Goal: Task Accomplishment & Management: Manage account settings

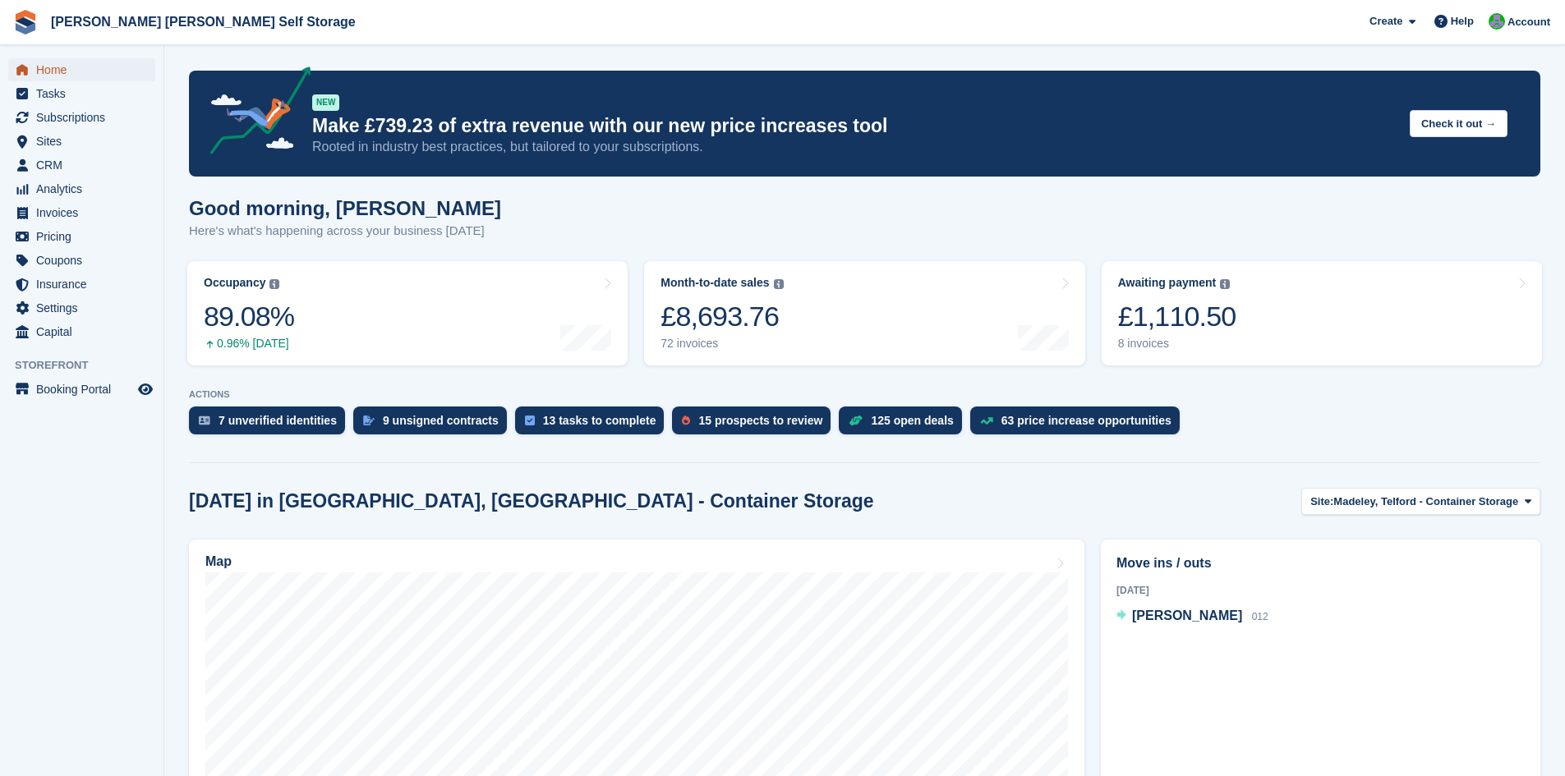
click at [50, 74] on span "Home" at bounding box center [85, 69] width 99 height 23
click at [67, 123] on span "Subscriptions" at bounding box center [85, 117] width 99 height 23
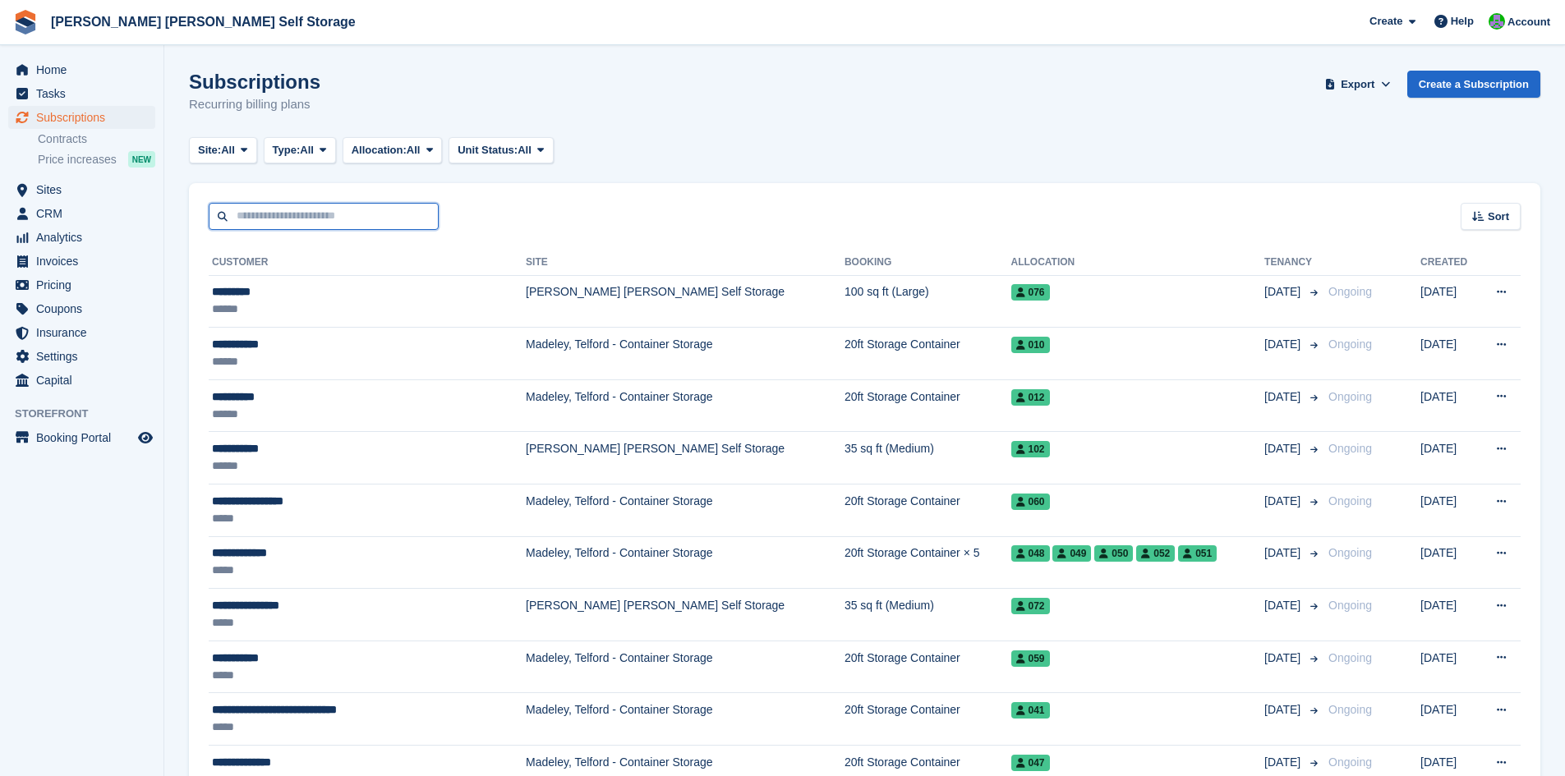
click at [260, 214] on input "text" at bounding box center [324, 216] width 230 height 27
type input "*****"
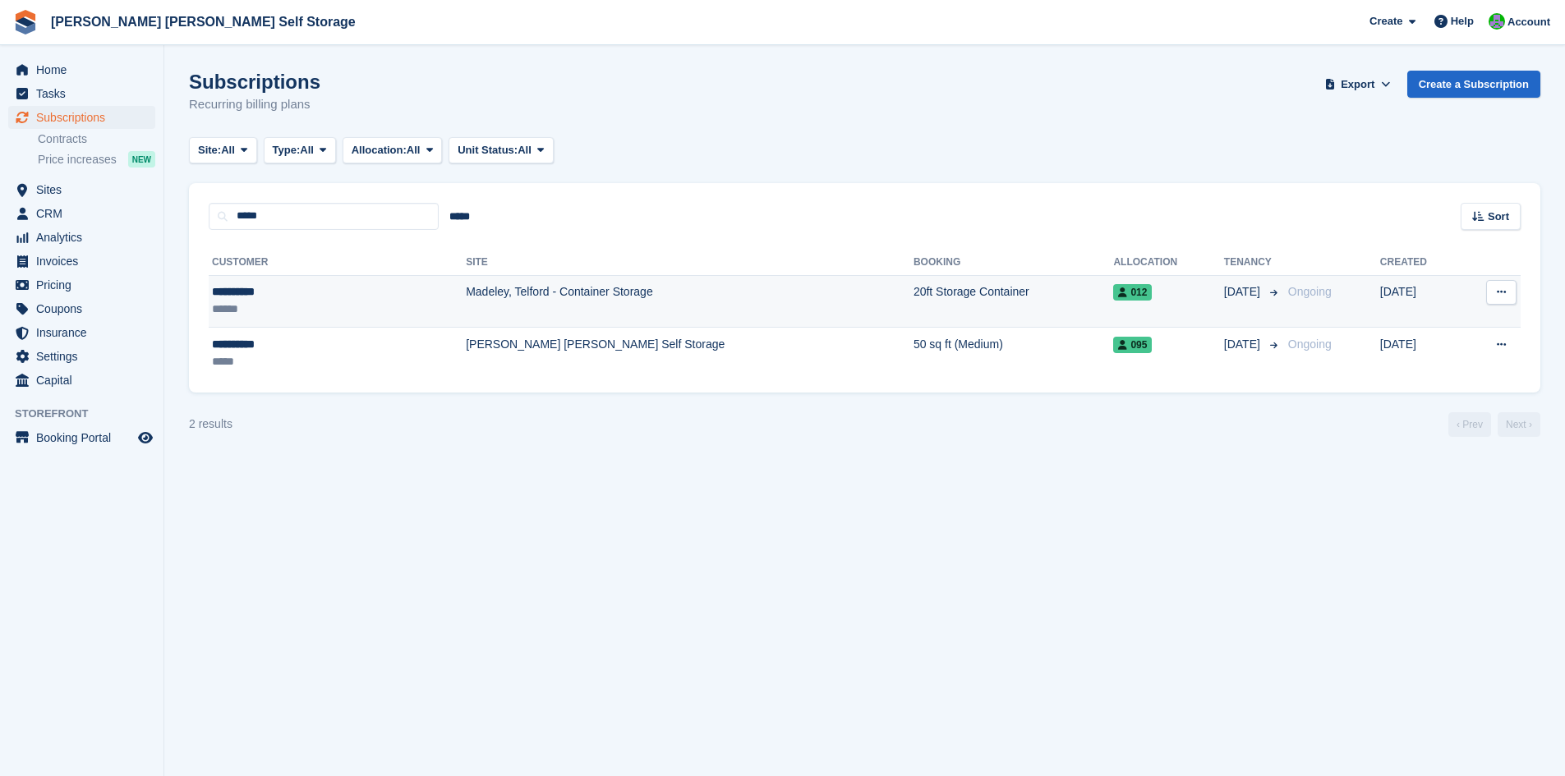
click at [247, 292] on div "**********" at bounding box center [284, 291] width 145 height 17
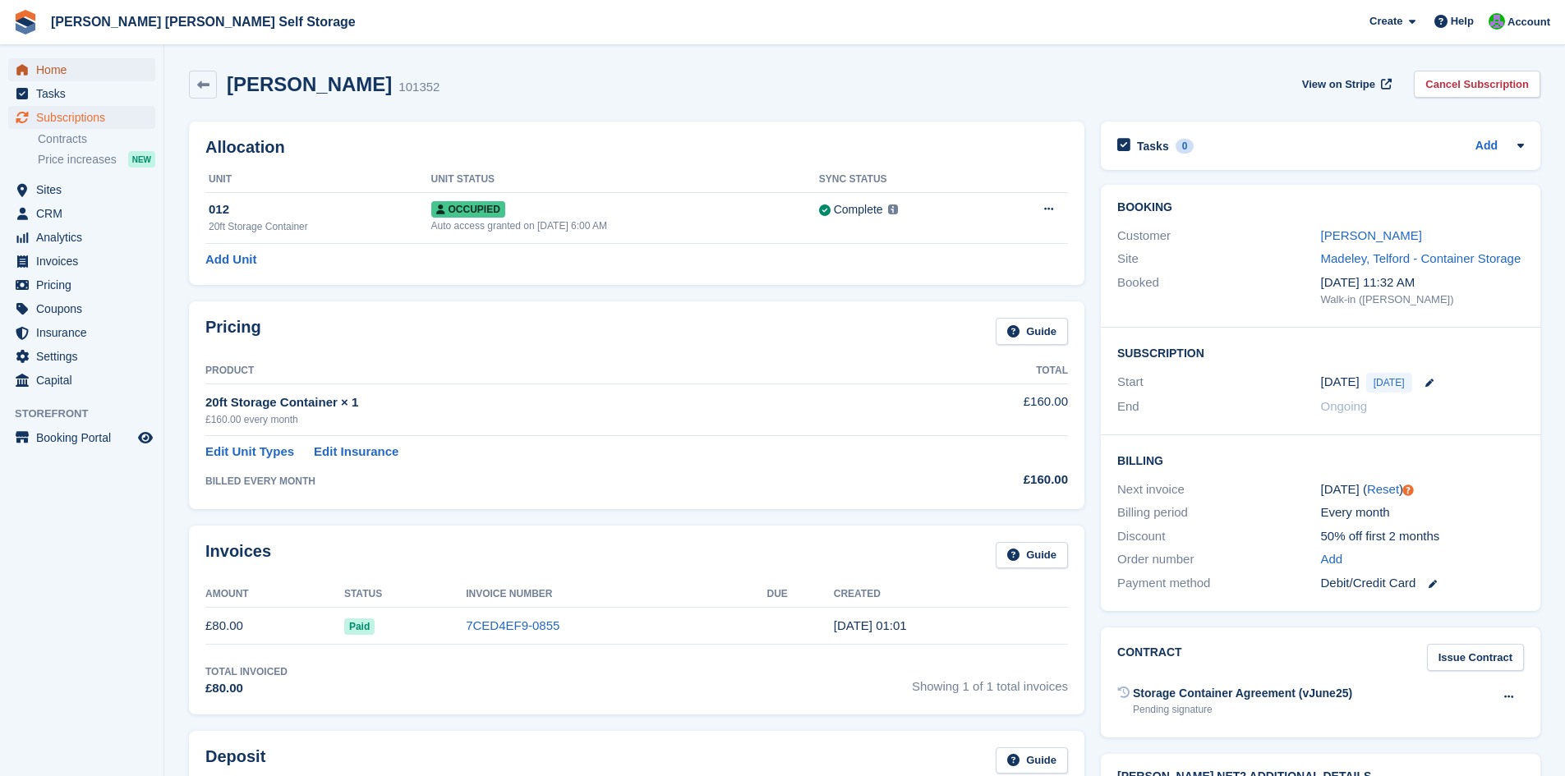
click at [60, 72] on span "Home" at bounding box center [85, 69] width 99 height 23
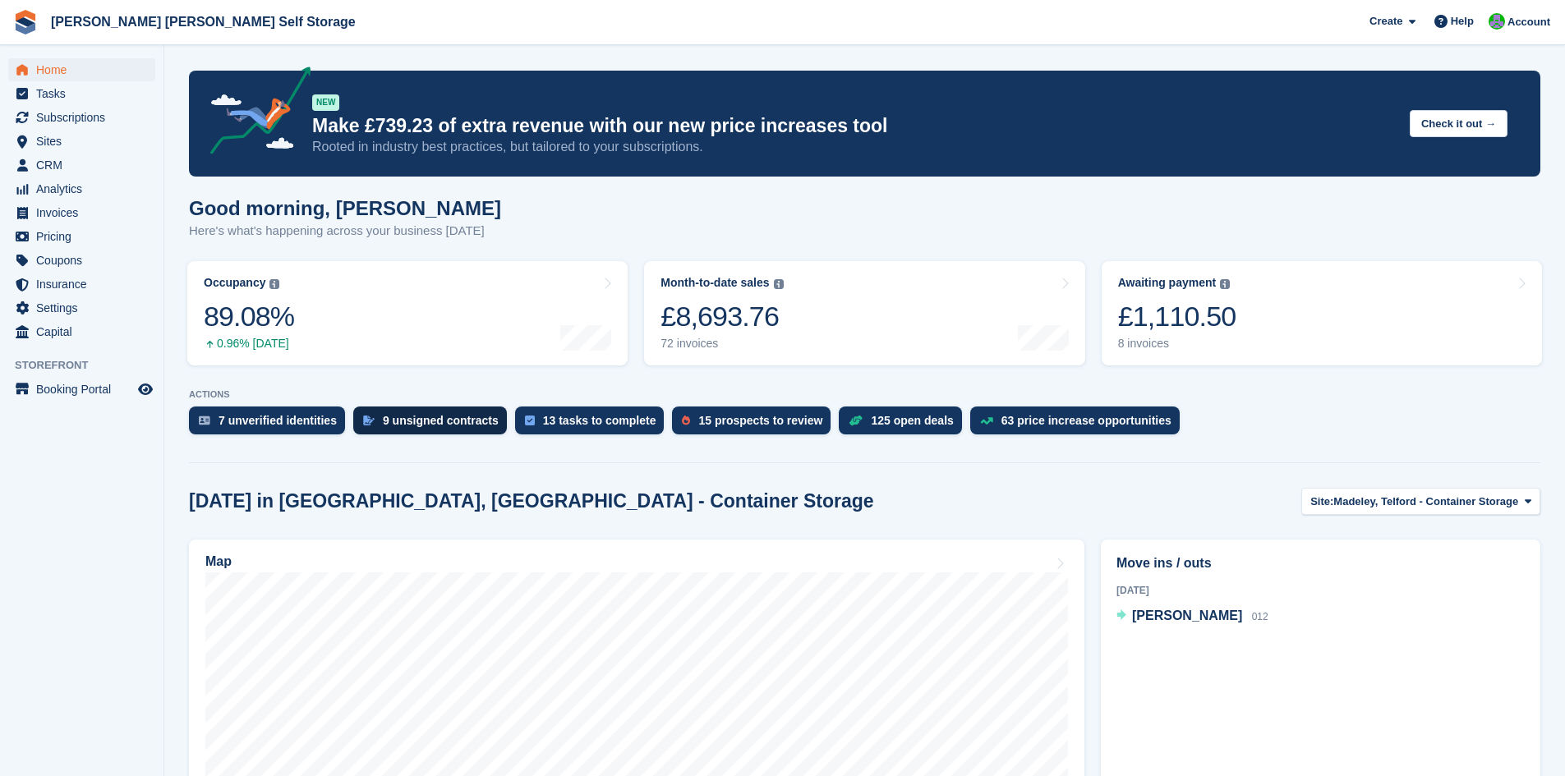
click at [412, 420] on div "9 unsigned contracts" at bounding box center [441, 420] width 116 height 13
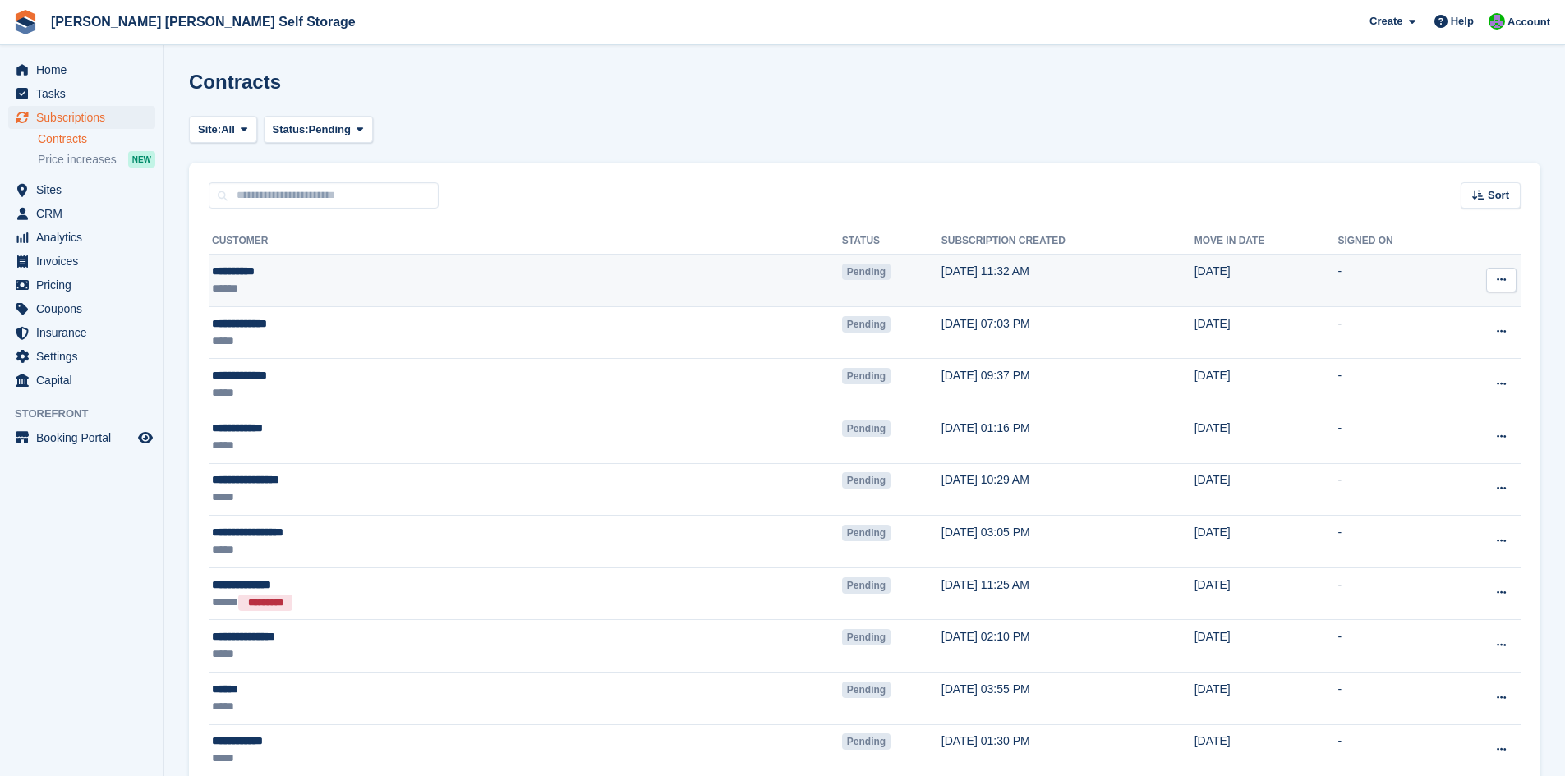
click at [234, 273] on div "**********" at bounding box center [365, 271] width 307 height 17
click at [240, 275] on div "**********" at bounding box center [365, 271] width 307 height 17
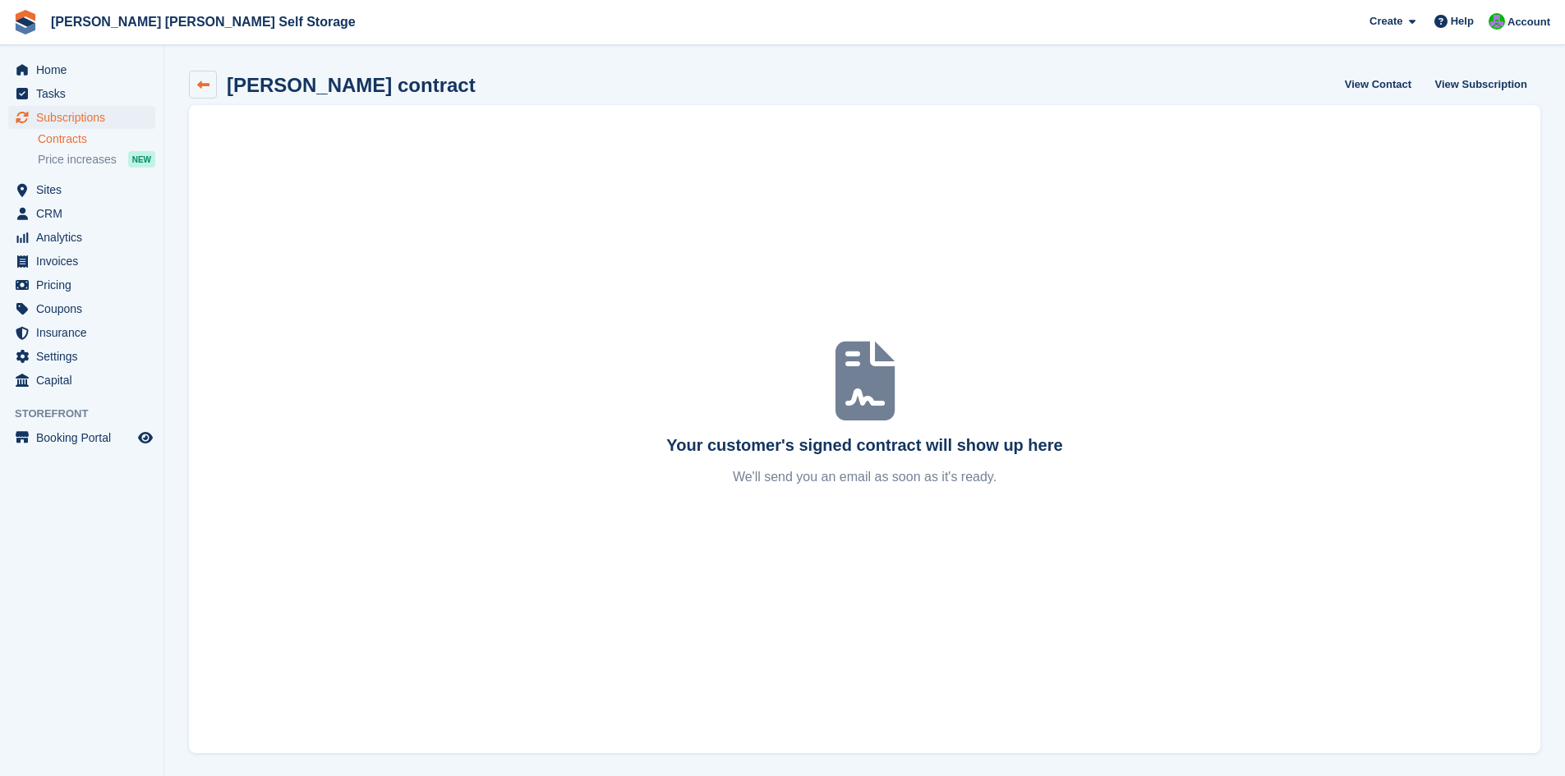
click at [204, 90] on icon at bounding box center [203, 85] width 12 height 12
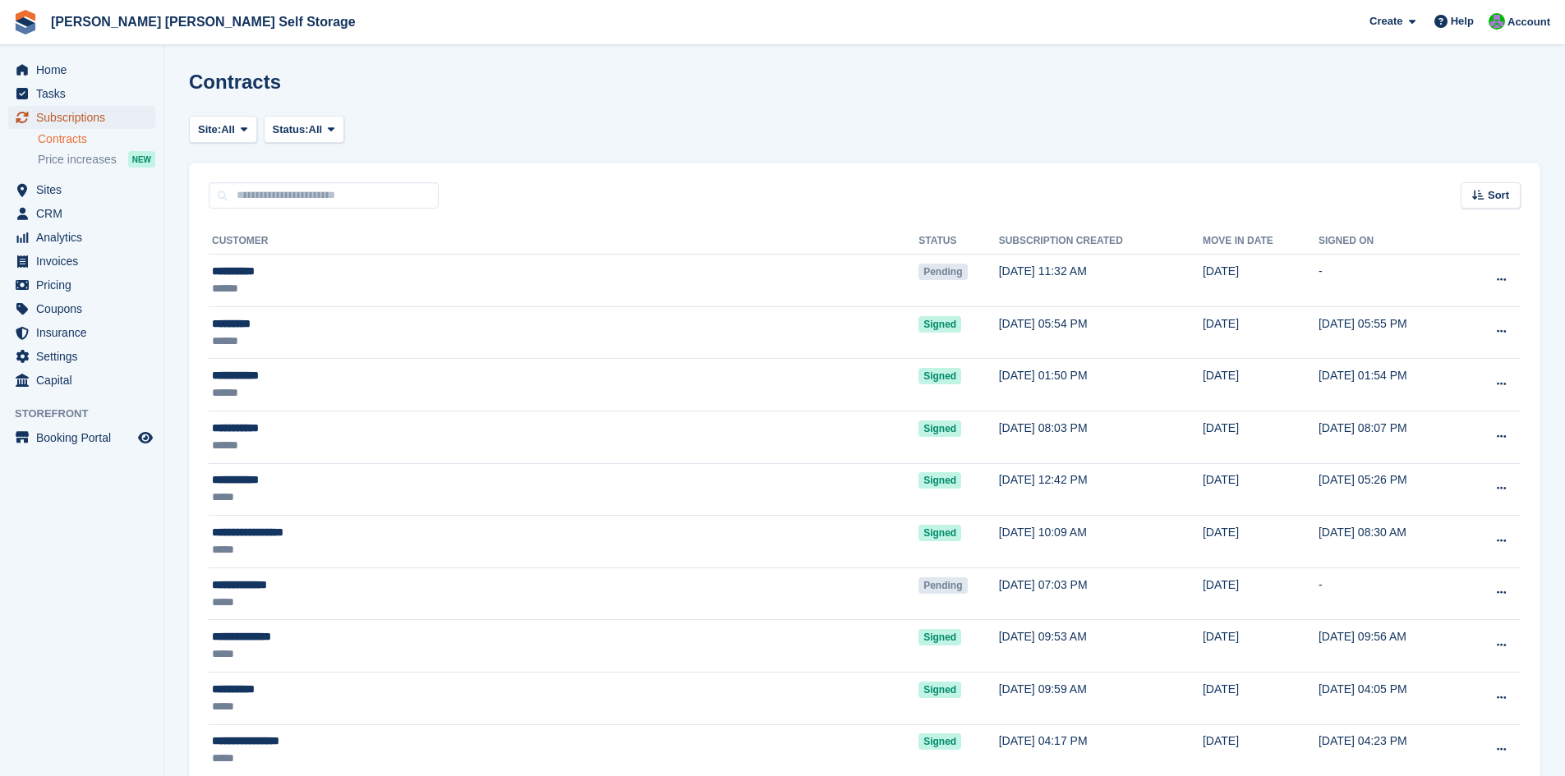
click at [76, 110] on span "Subscriptions" at bounding box center [85, 117] width 99 height 23
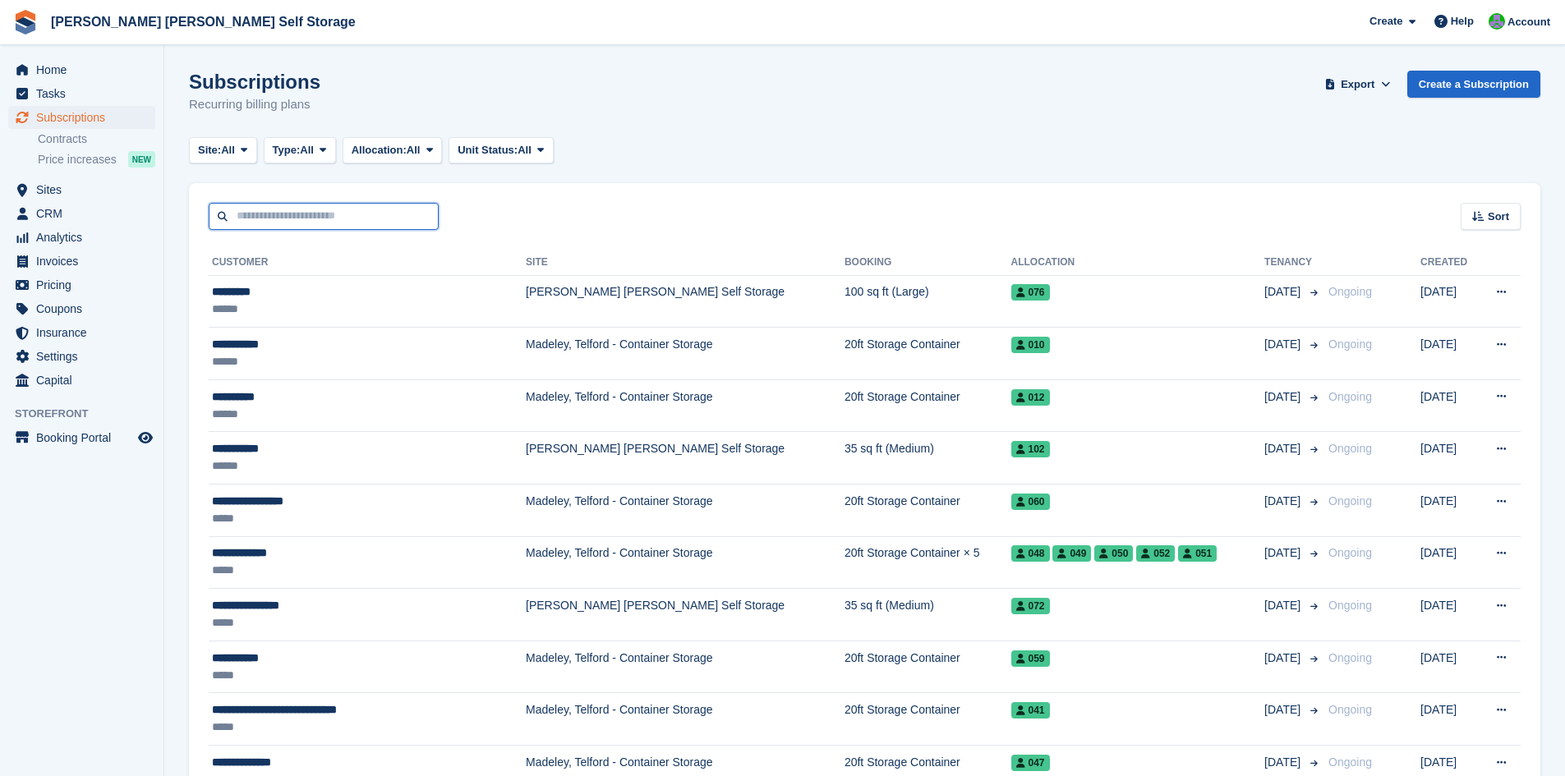
click at [261, 215] on input "text" at bounding box center [324, 216] width 230 height 27
type input "*****"
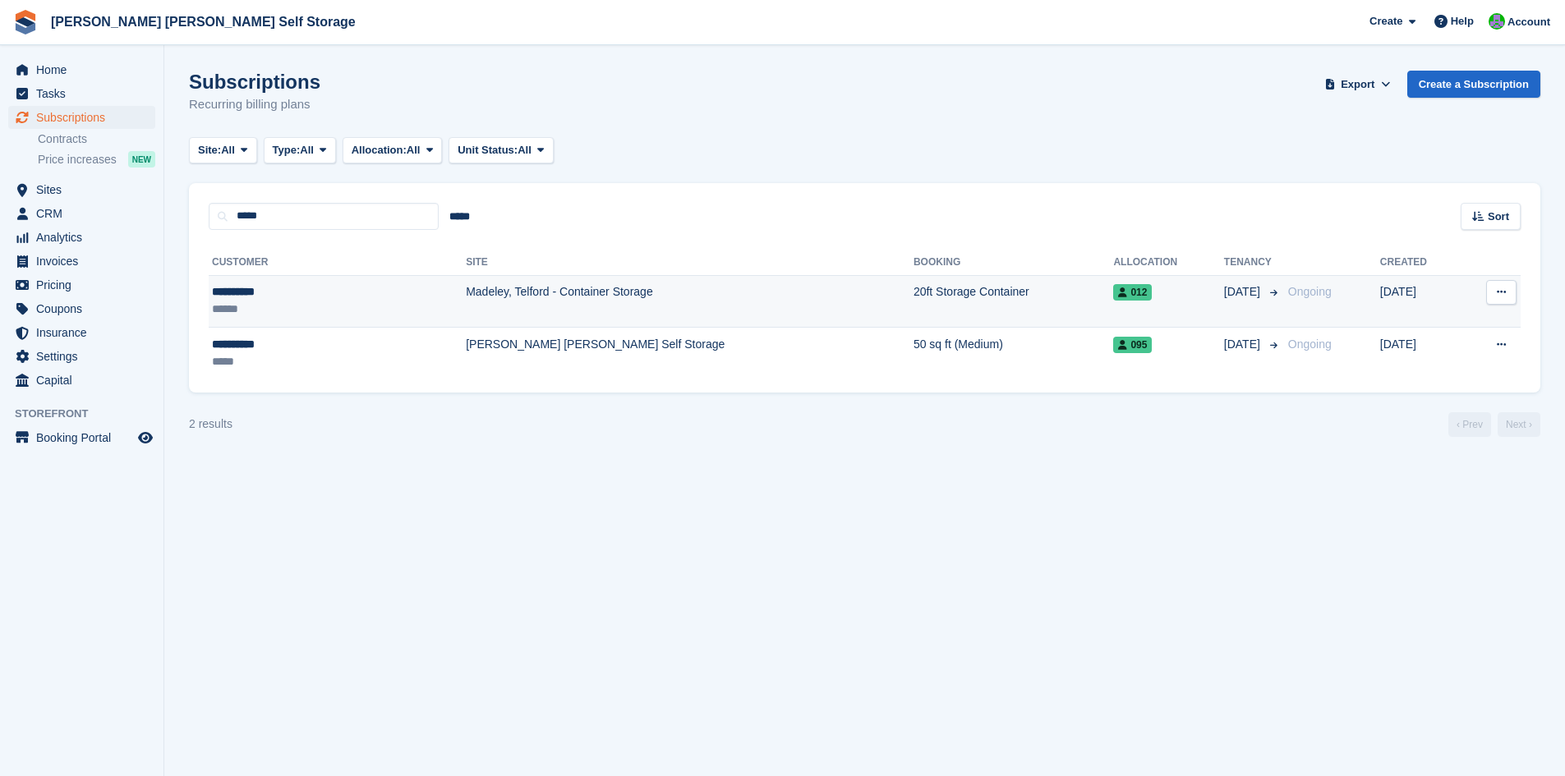
click at [241, 297] on div "**********" at bounding box center [284, 291] width 145 height 17
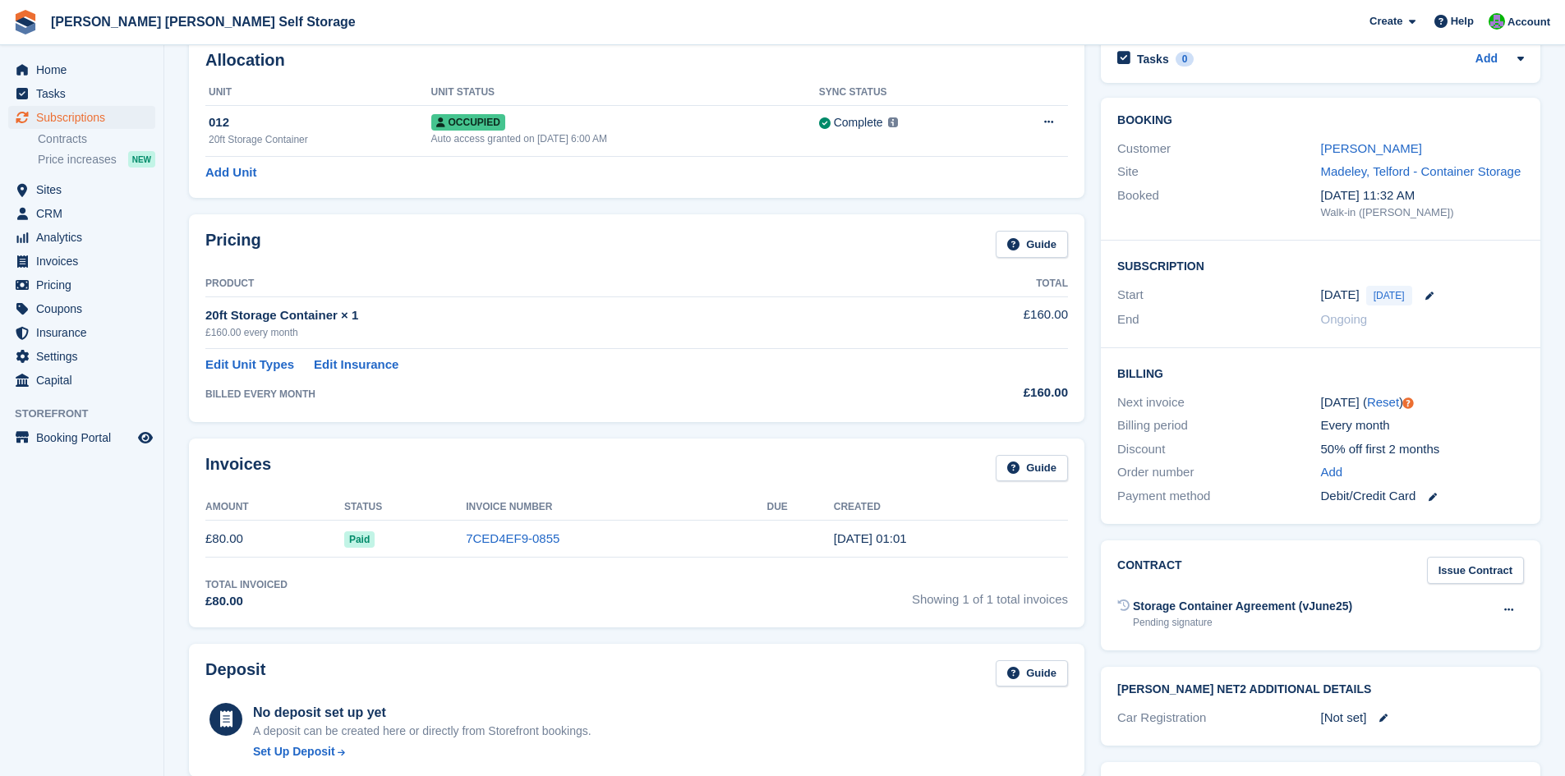
scroll to position [246, 0]
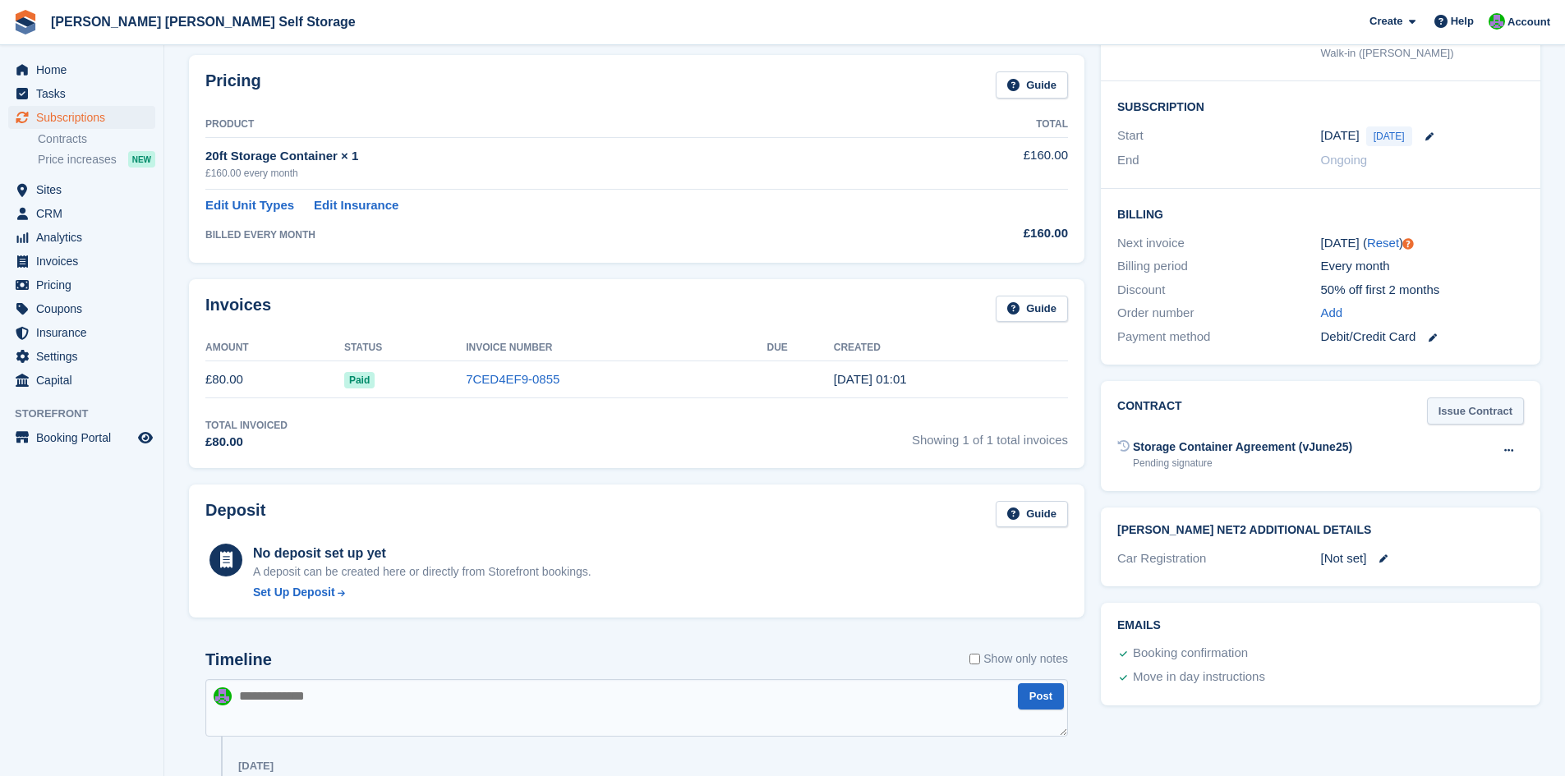
click at [1484, 413] on link "Issue Contract" at bounding box center [1475, 411] width 97 height 27
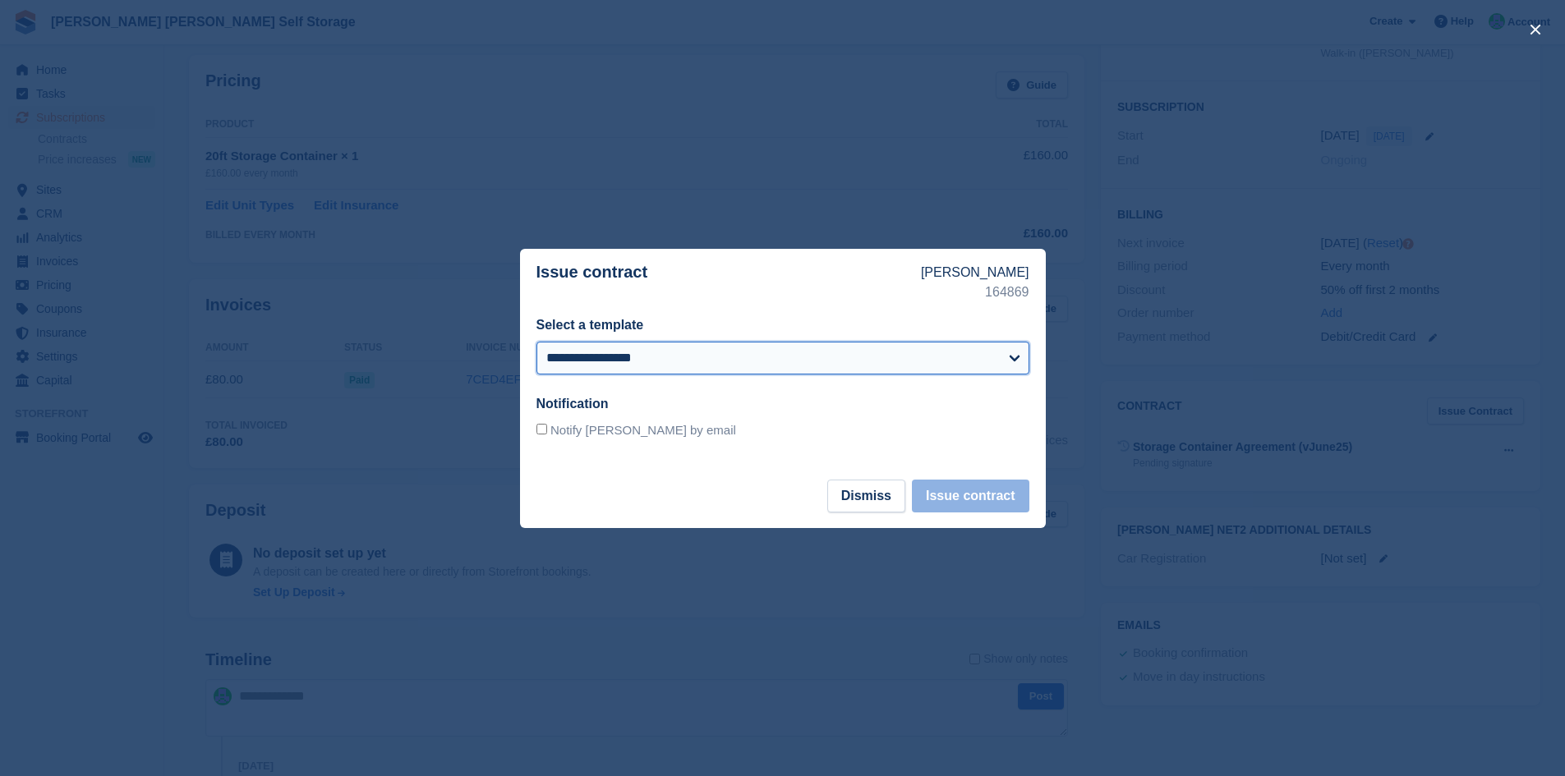
click at [682, 361] on select "**********" at bounding box center [782, 358] width 493 height 33
select select "***"
click at [536, 342] on select "**********" at bounding box center [782, 358] width 493 height 33
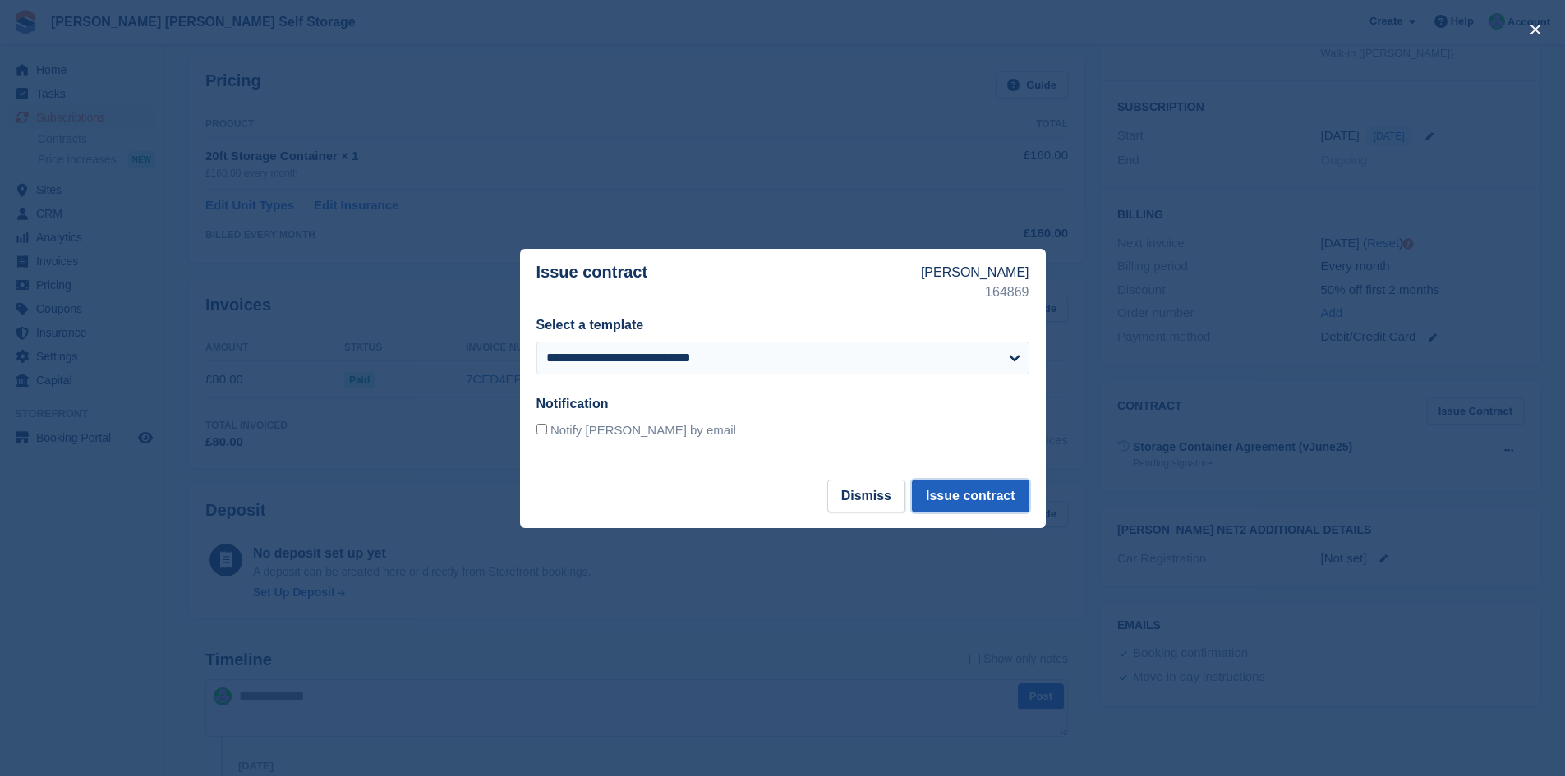
click at [977, 496] on button "Issue contract" at bounding box center [970, 496] width 117 height 33
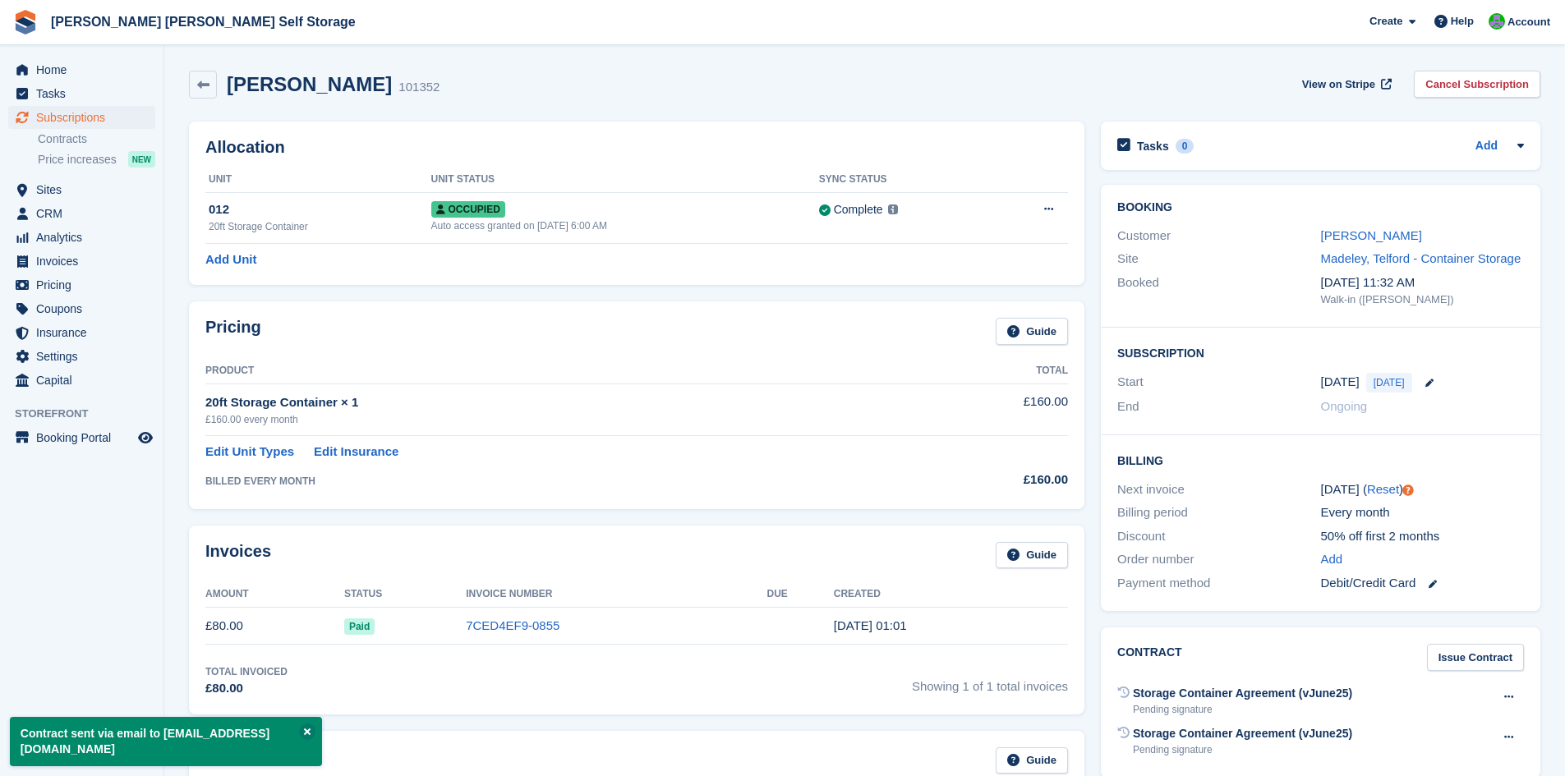
scroll to position [82, 0]
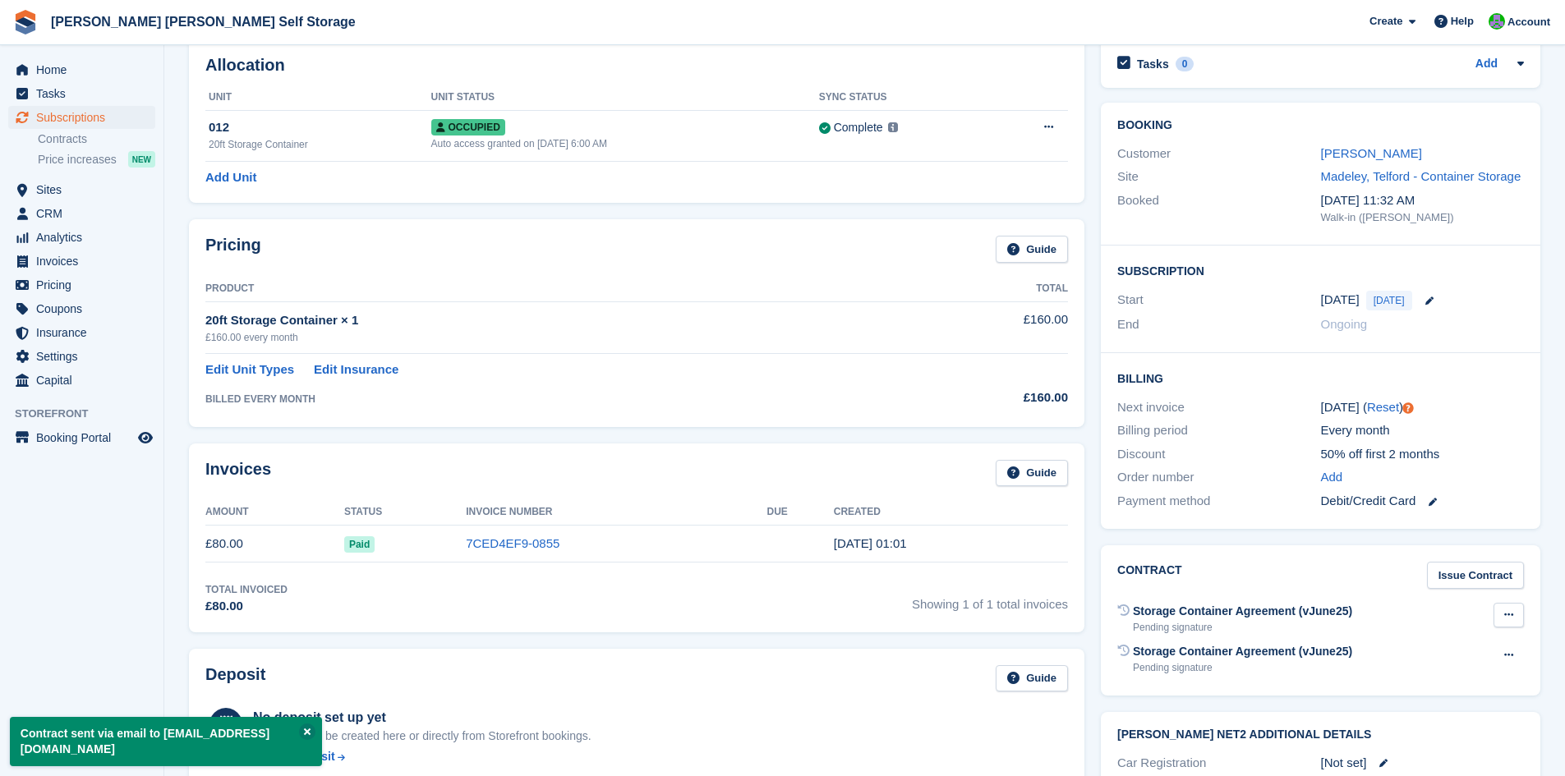
click at [1509, 614] on icon at bounding box center [1508, 614] width 9 height 11
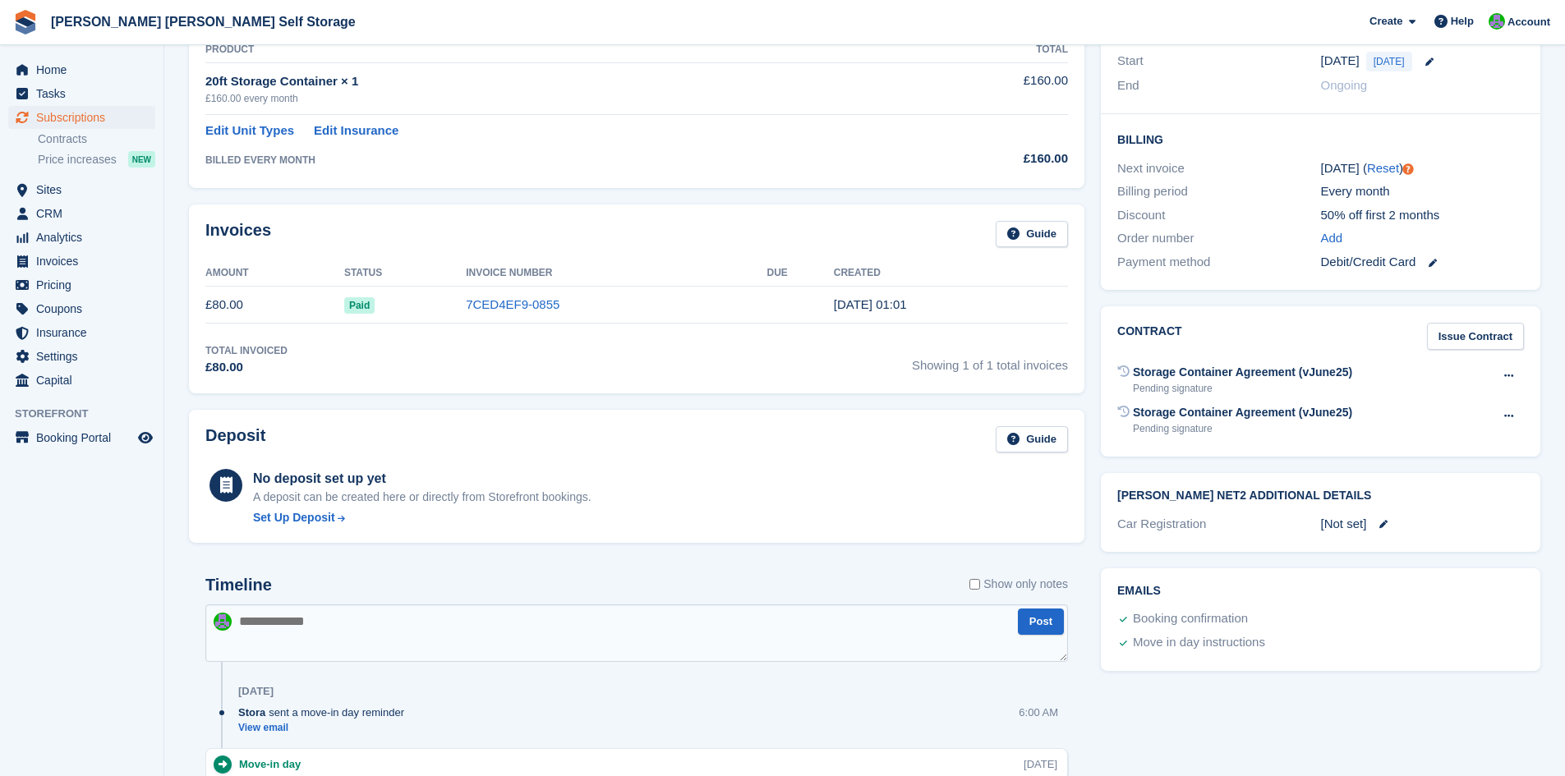
scroll to position [329, 0]
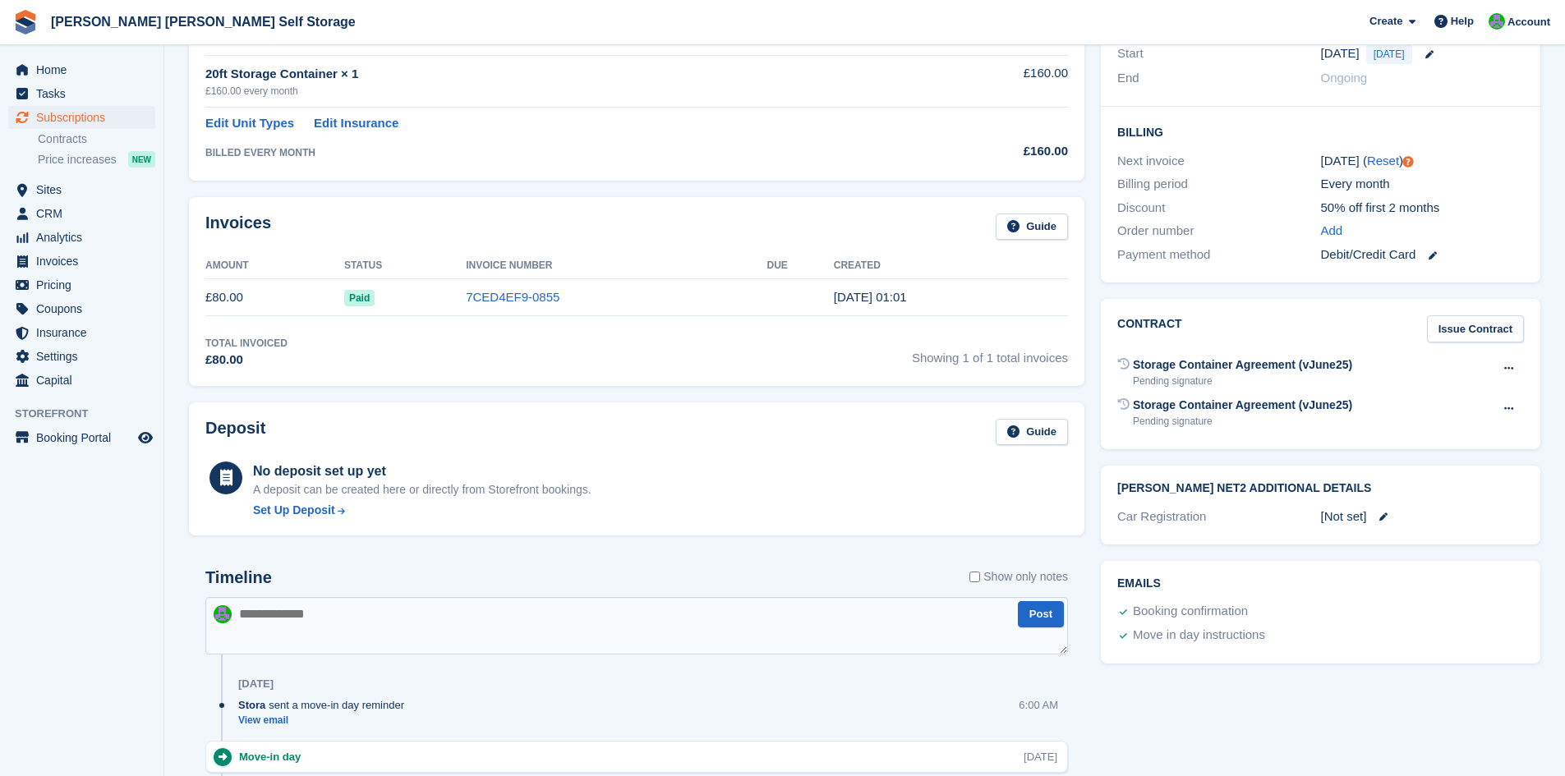
click at [1216, 363] on div "Storage Container Agreement (vJune25)" at bounding box center [1242, 364] width 219 height 17
click at [1127, 364] on icon at bounding box center [1123, 363] width 11 height 11
click at [1170, 382] on div "Pending signature" at bounding box center [1242, 381] width 219 height 15
click at [1170, 370] on div "Storage Container Agreement (vJune25)" at bounding box center [1242, 364] width 219 height 17
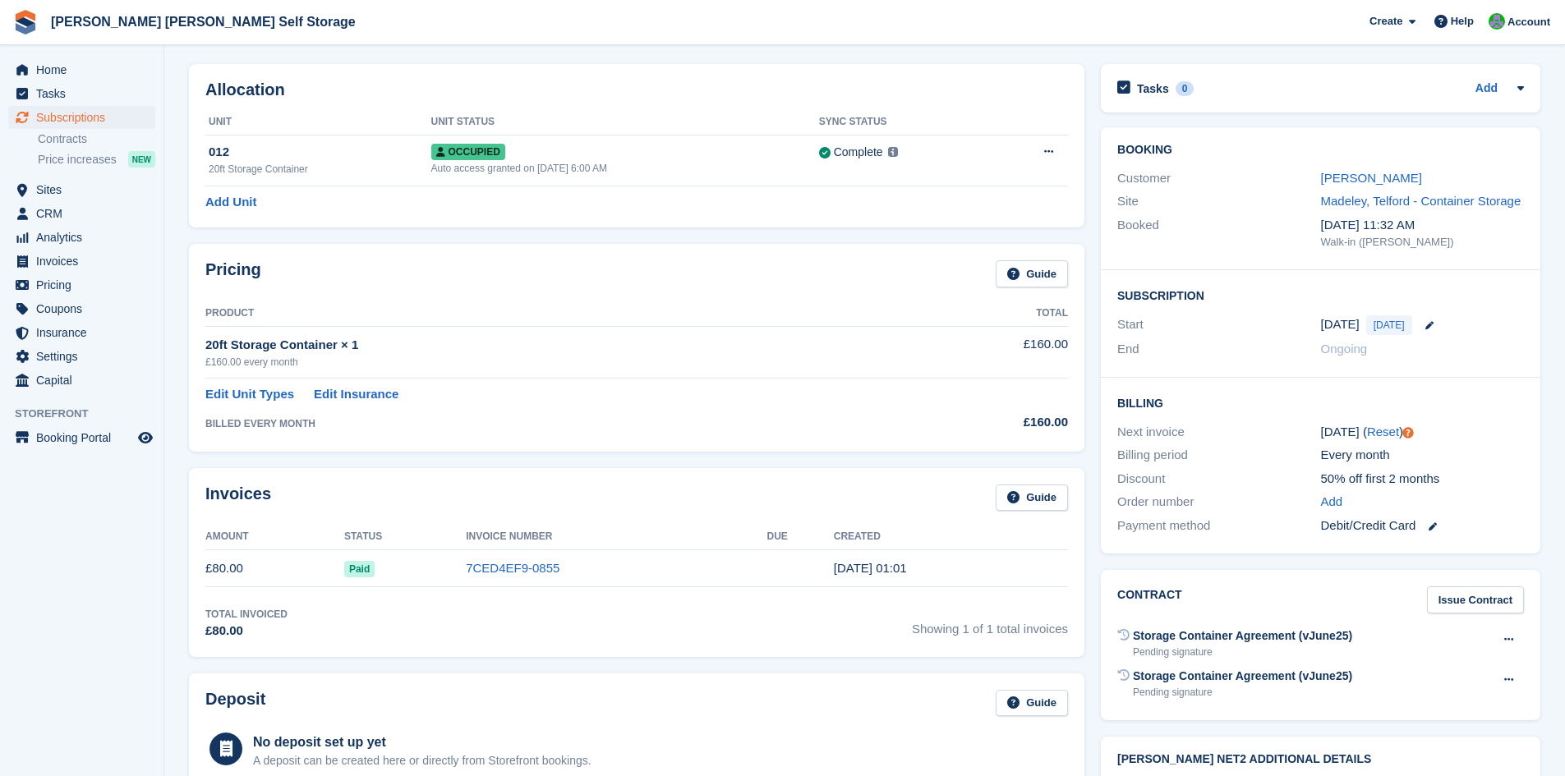
scroll to position [82, 0]
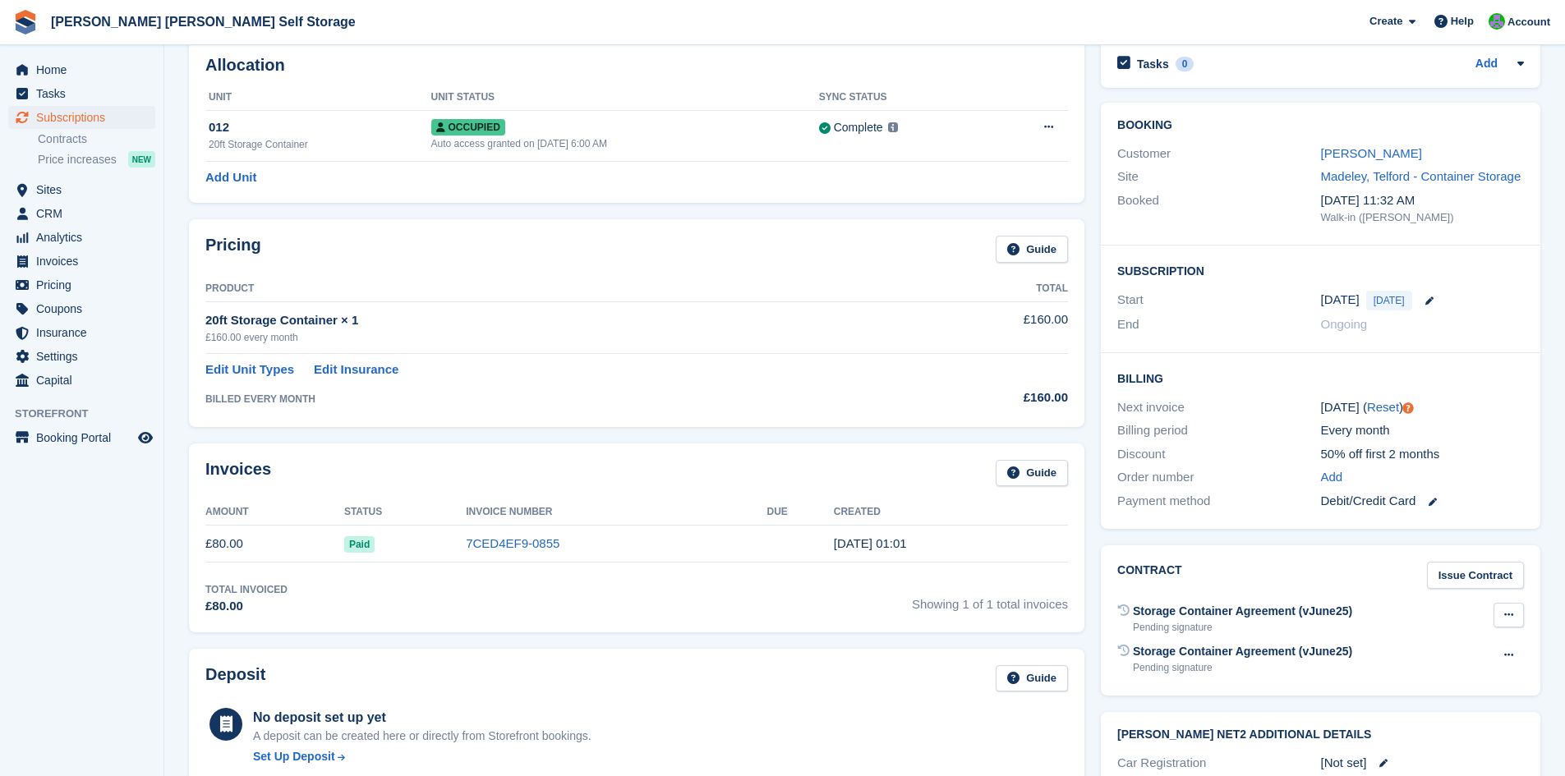
click at [1511, 614] on icon at bounding box center [1508, 614] width 9 height 11
click at [1229, 613] on div "Storage Container Agreement (vJune25)" at bounding box center [1242, 611] width 219 height 17
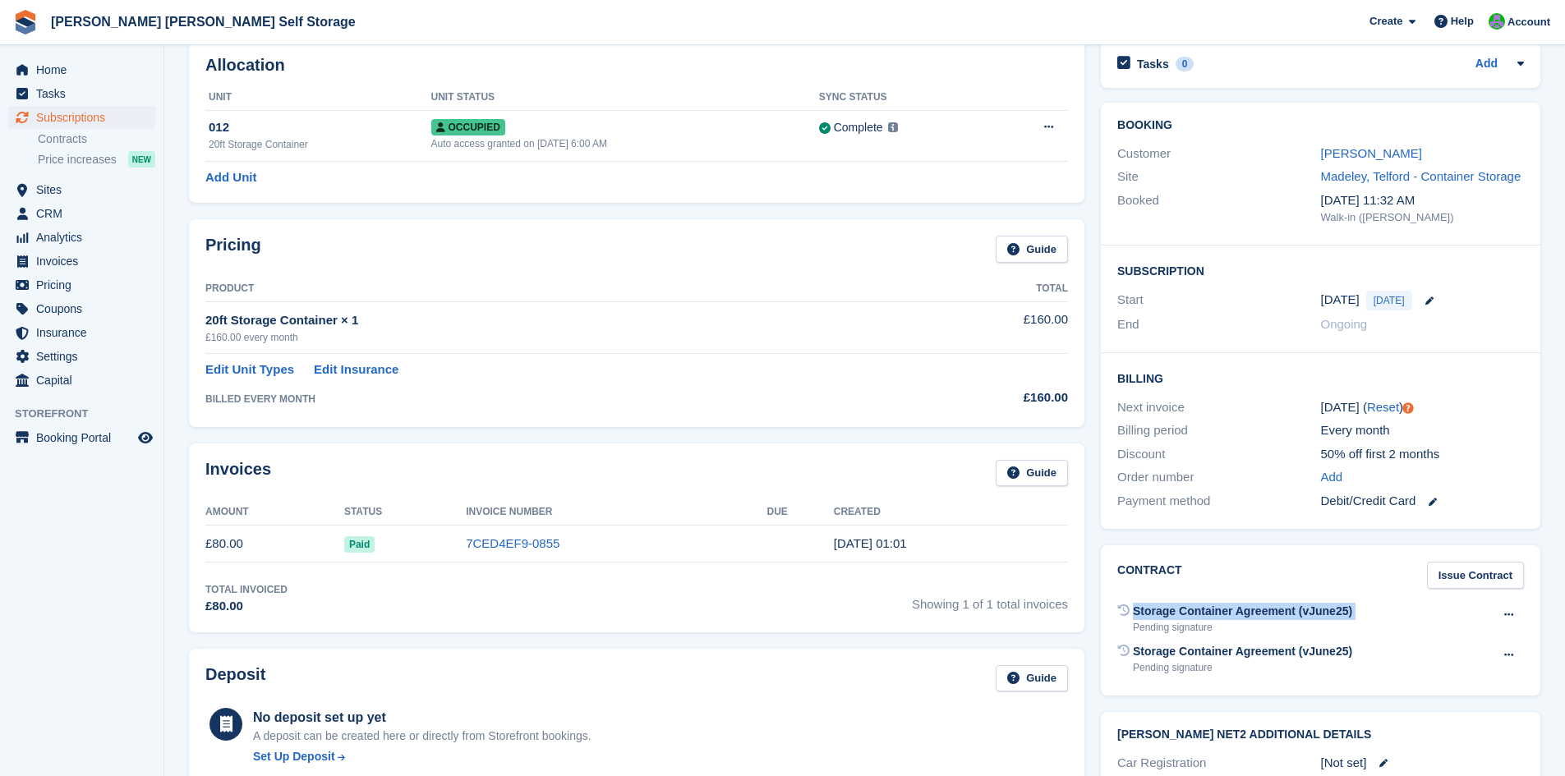
click at [1229, 613] on div "Storage Container Agreement (vJune25)" at bounding box center [1242, 611] width 219 height 17
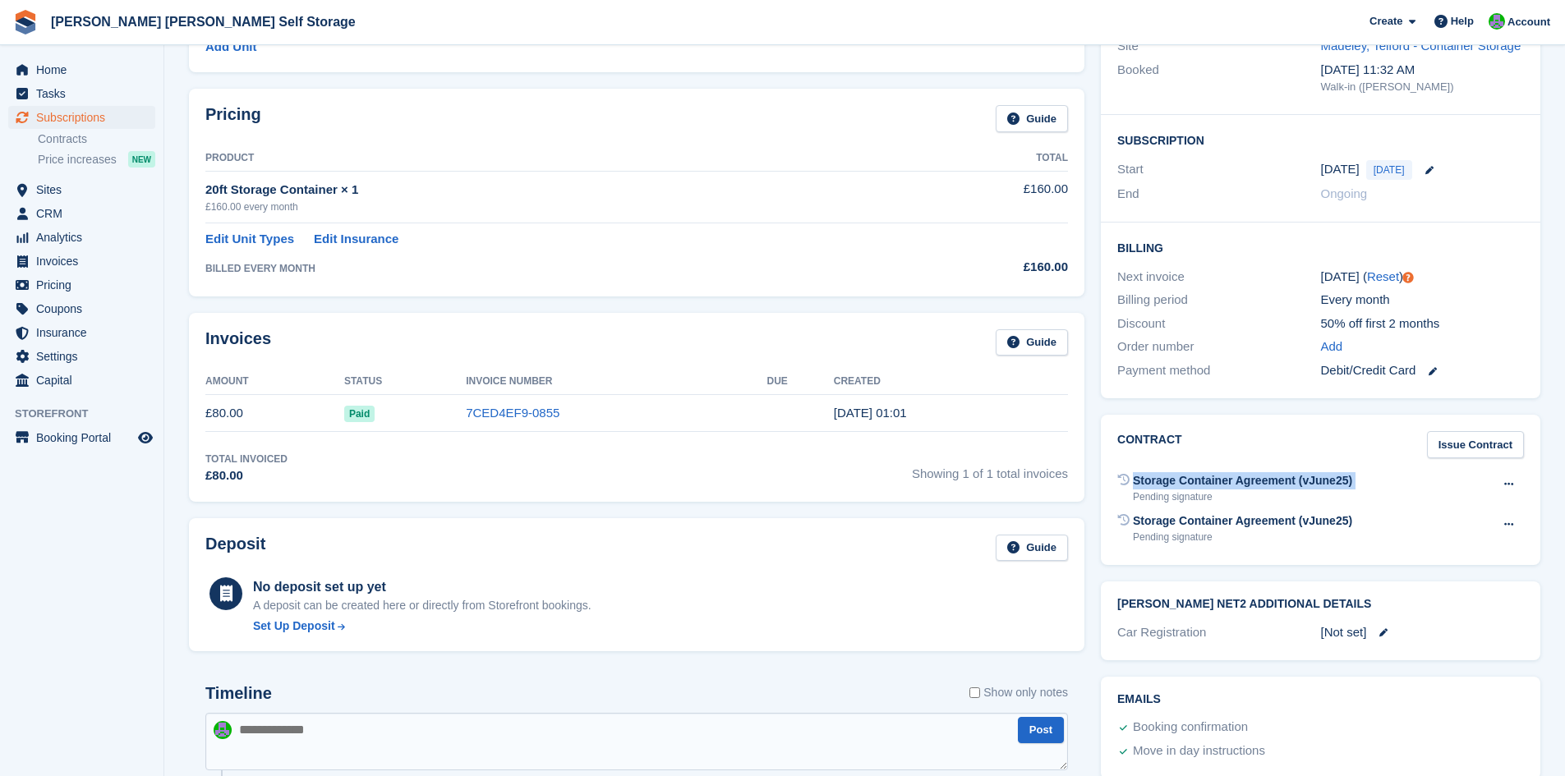
scroll to position [329, 0]
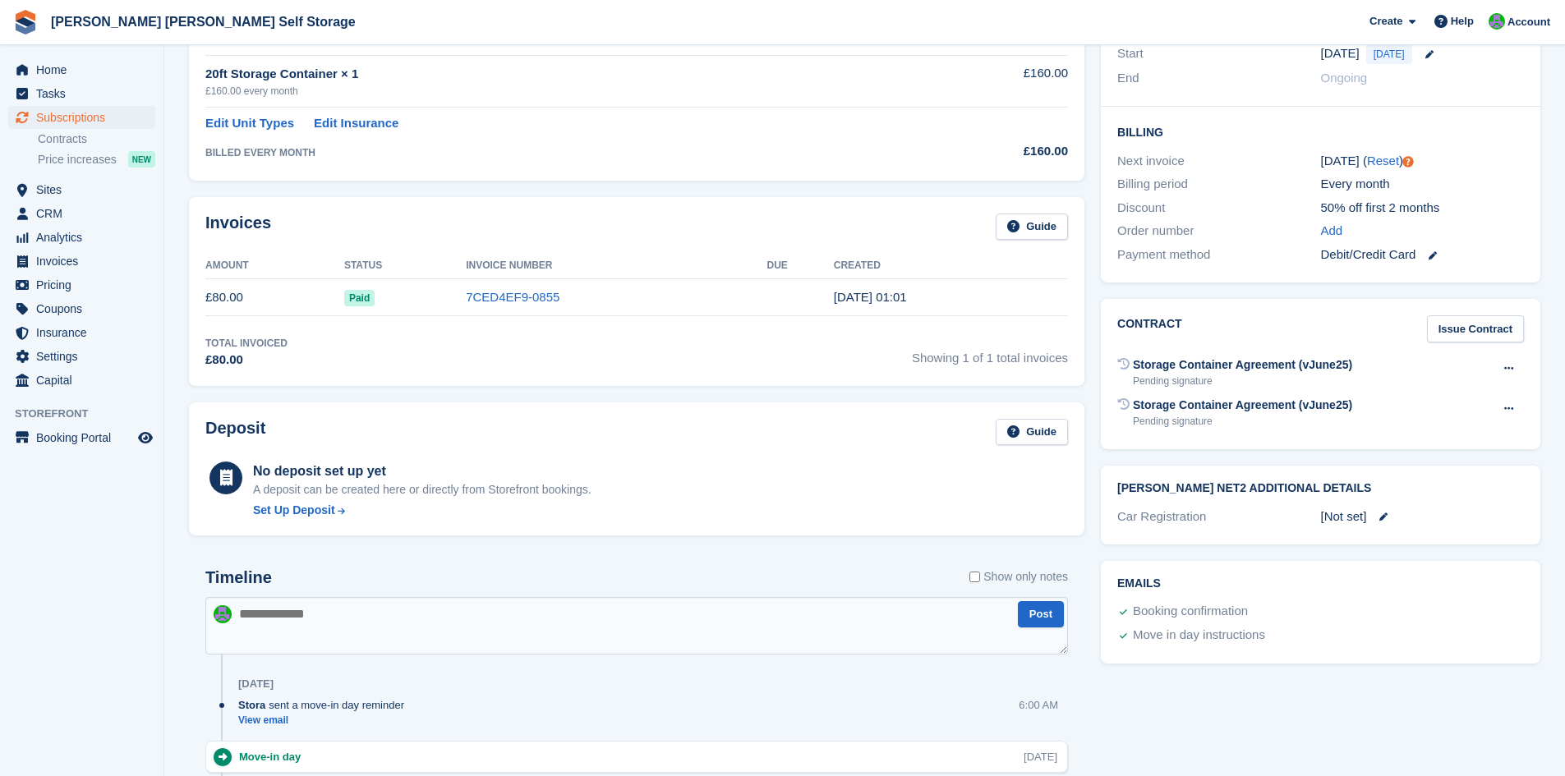
click at [1213, 411] on div "Storage Container Agreement (vJune25)" at bounding box center [1242, 405] width 219 height 17
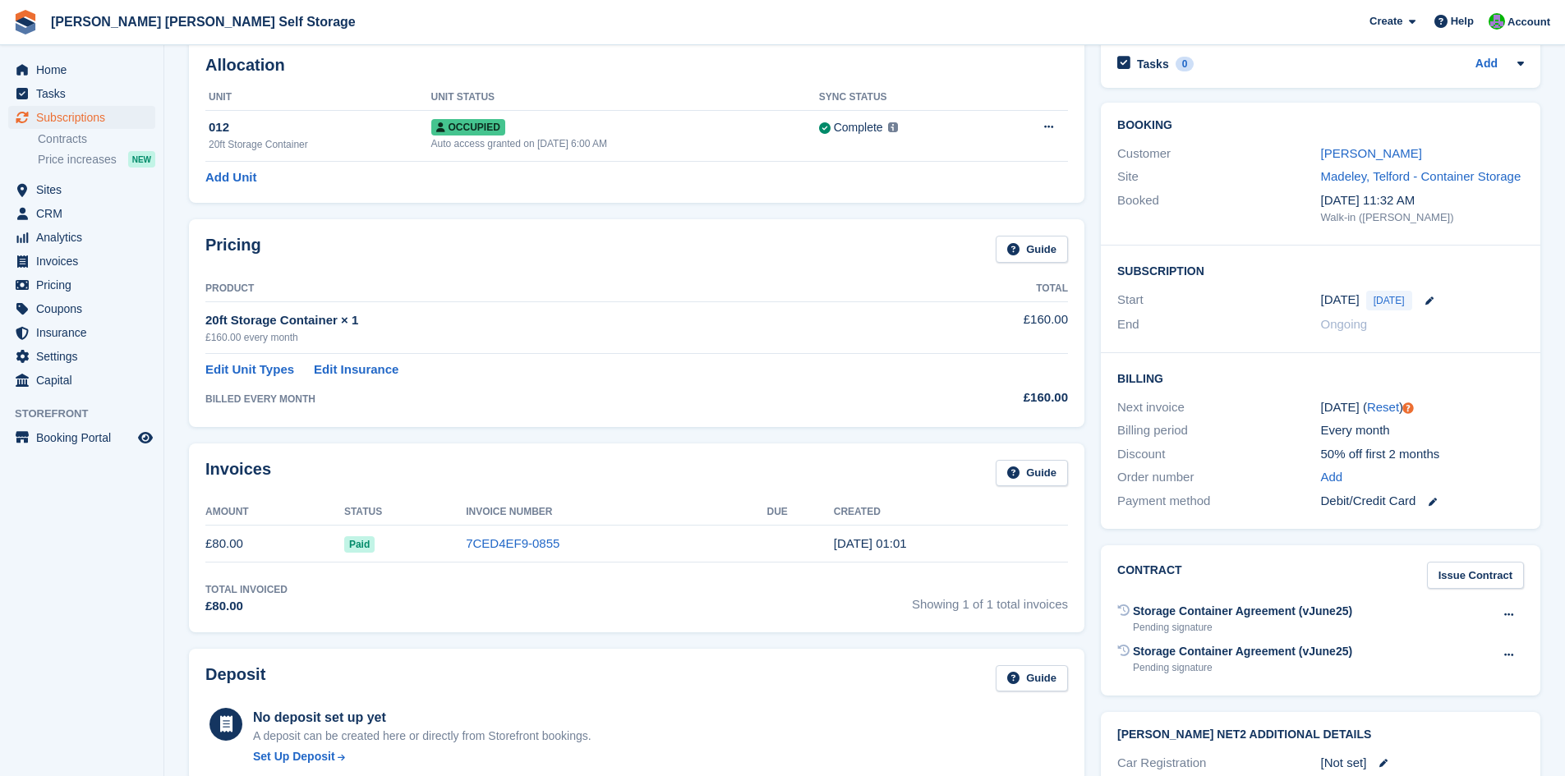
scroll to position [0, 0]
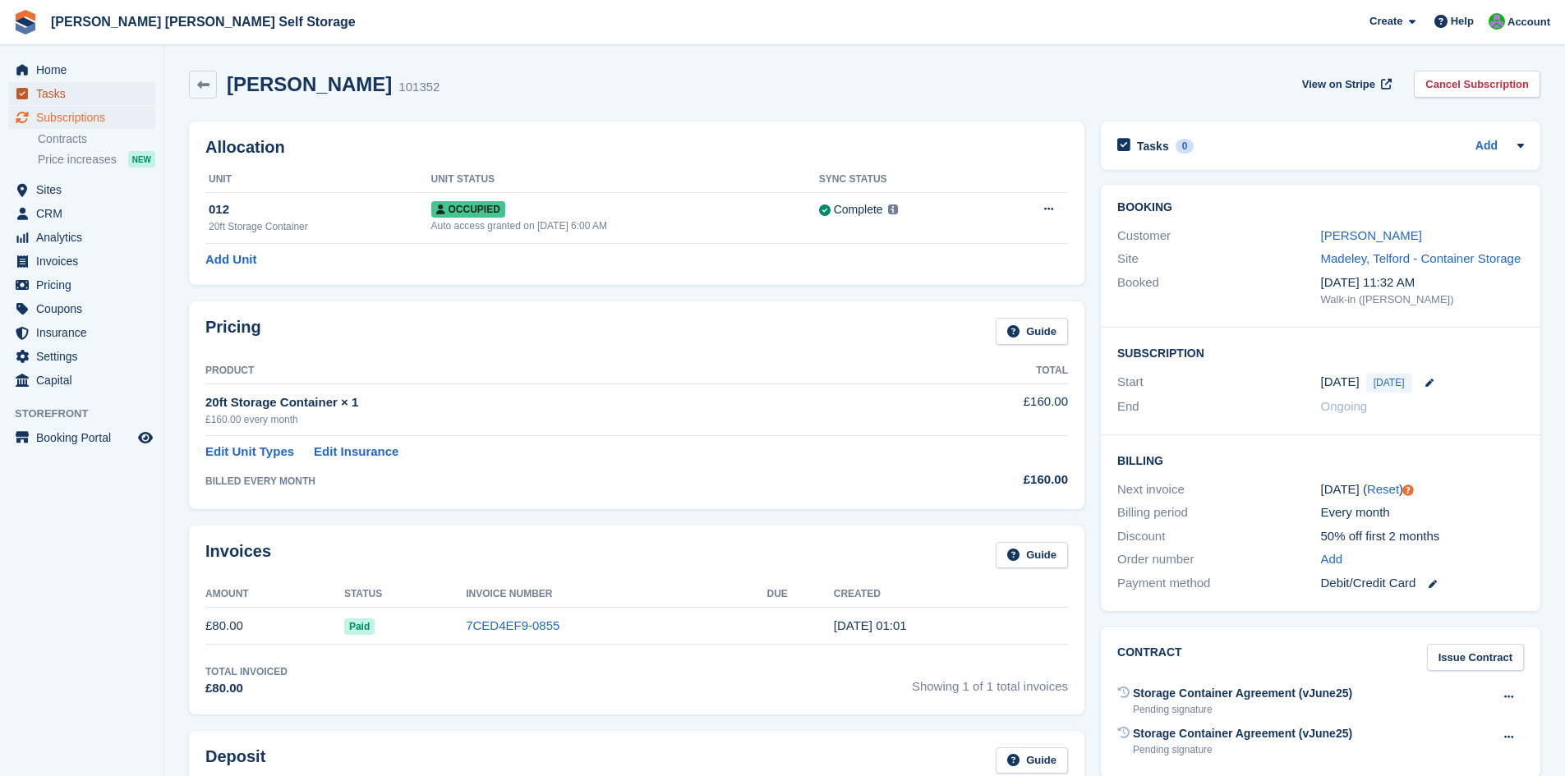
click at [64, 96] on span "Tasks" at bounding box center [85, 93] width 99 height 23
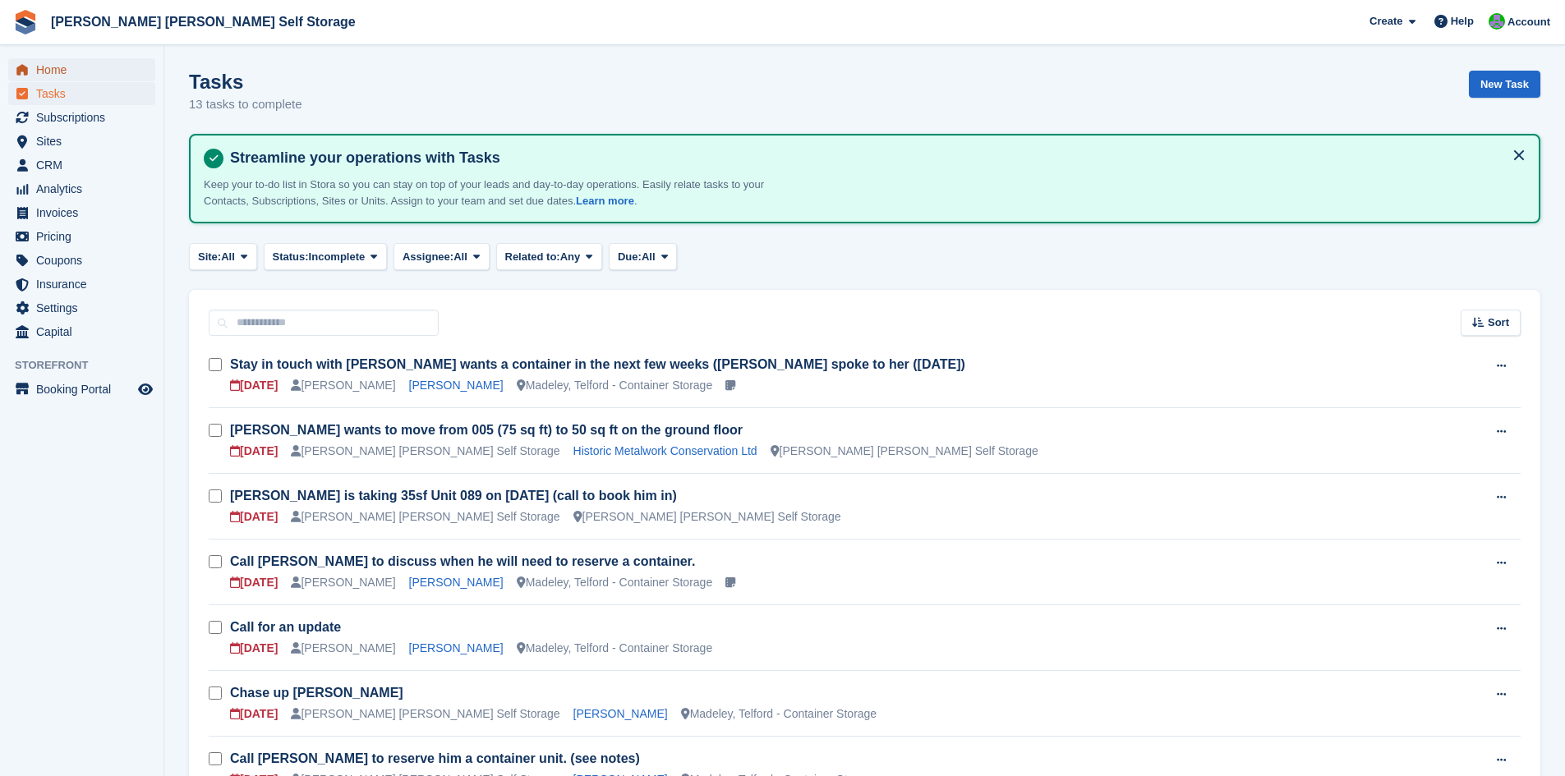
click at [45, 69] on span "Home" at bounding box center [85, 69] width 99 height 23
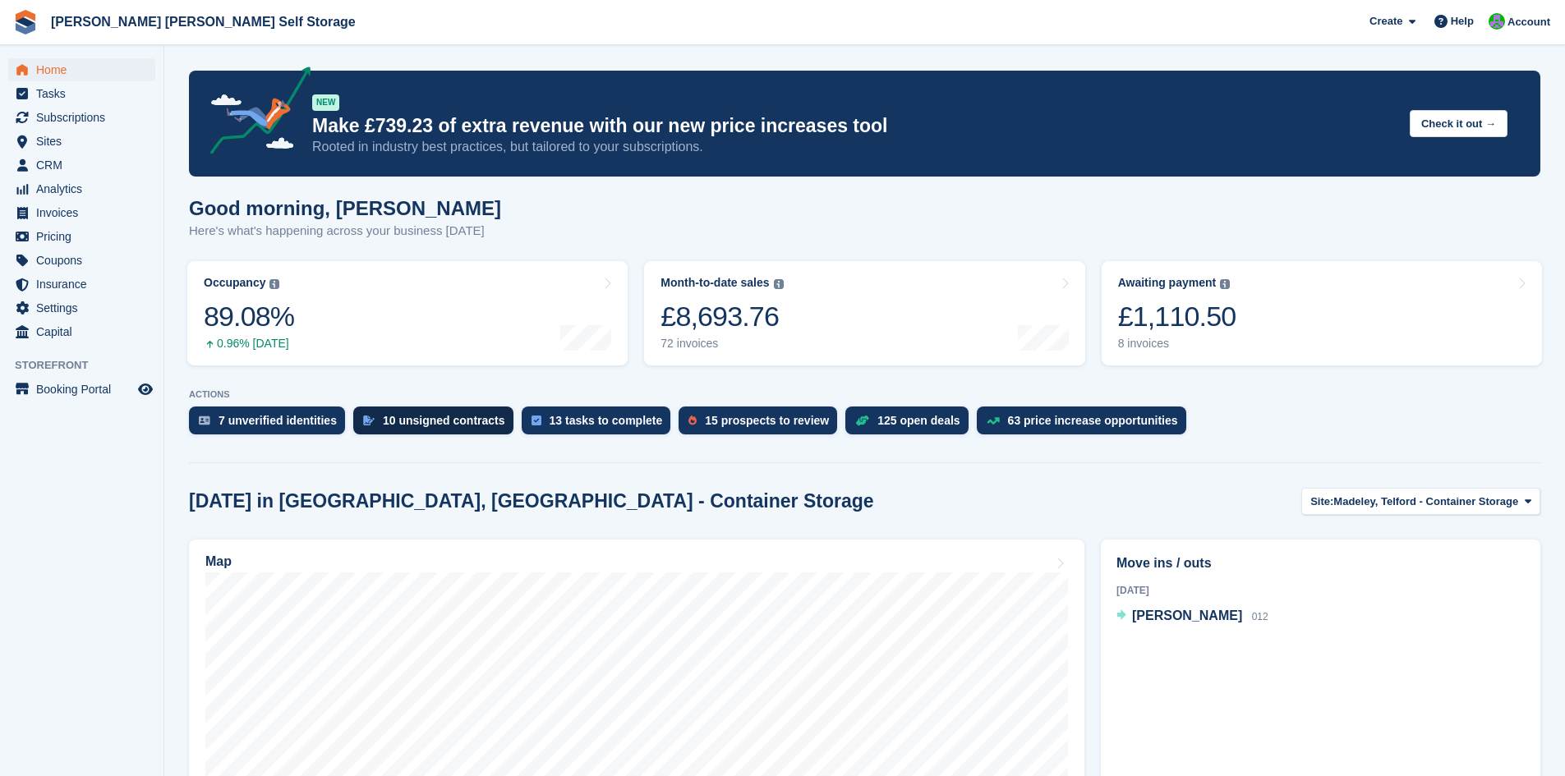
click at [444, 420] on div "10 unsigned contracts" at bounding box center [444, 420] width 122 height 13
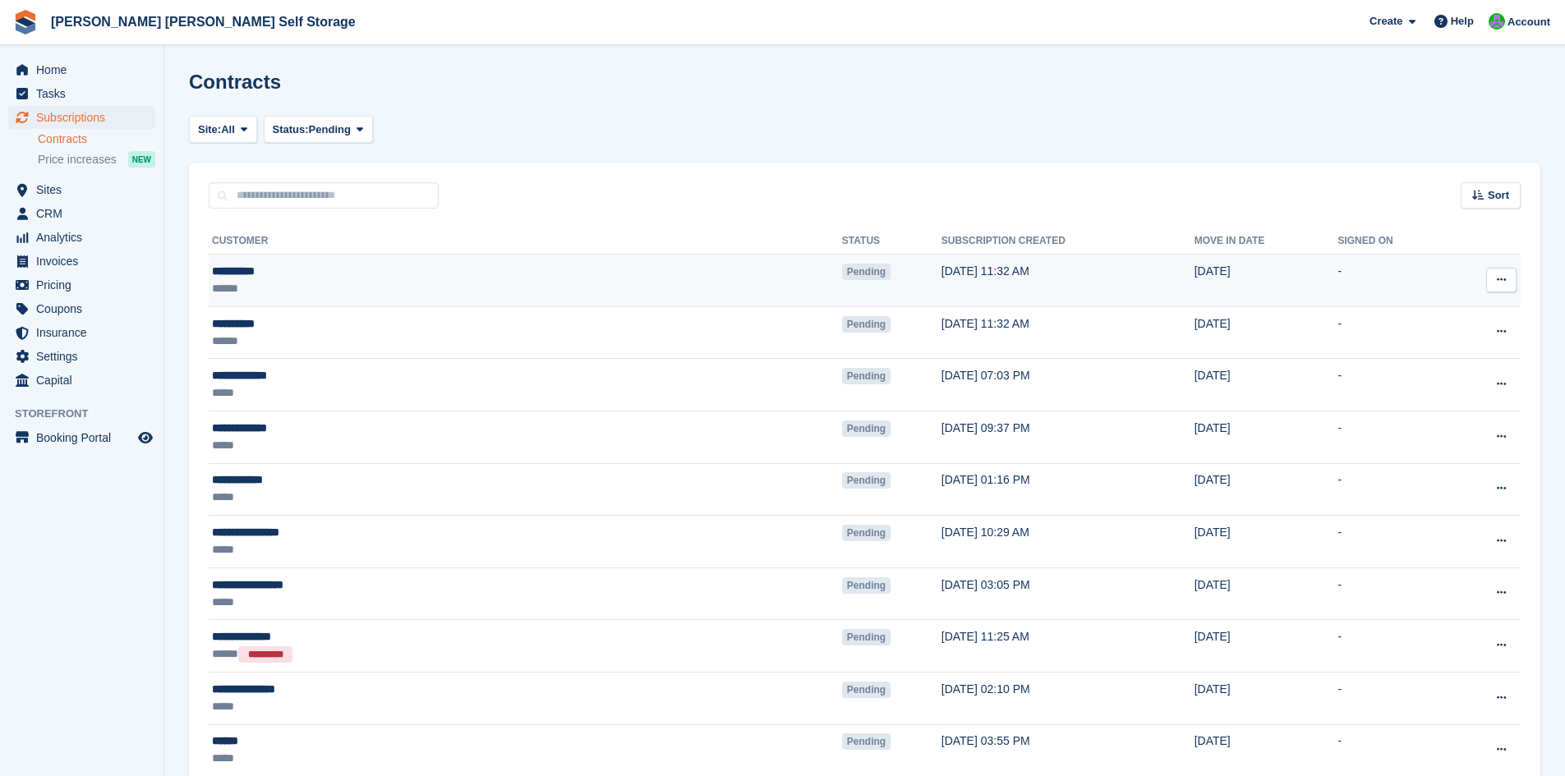
click at [1501, 277] on icon at bounding box center [1501, 279] width 9 height 11
click at [1400, 313] on p "View contact" at bounding box center [1437, 311] width 143 height 21
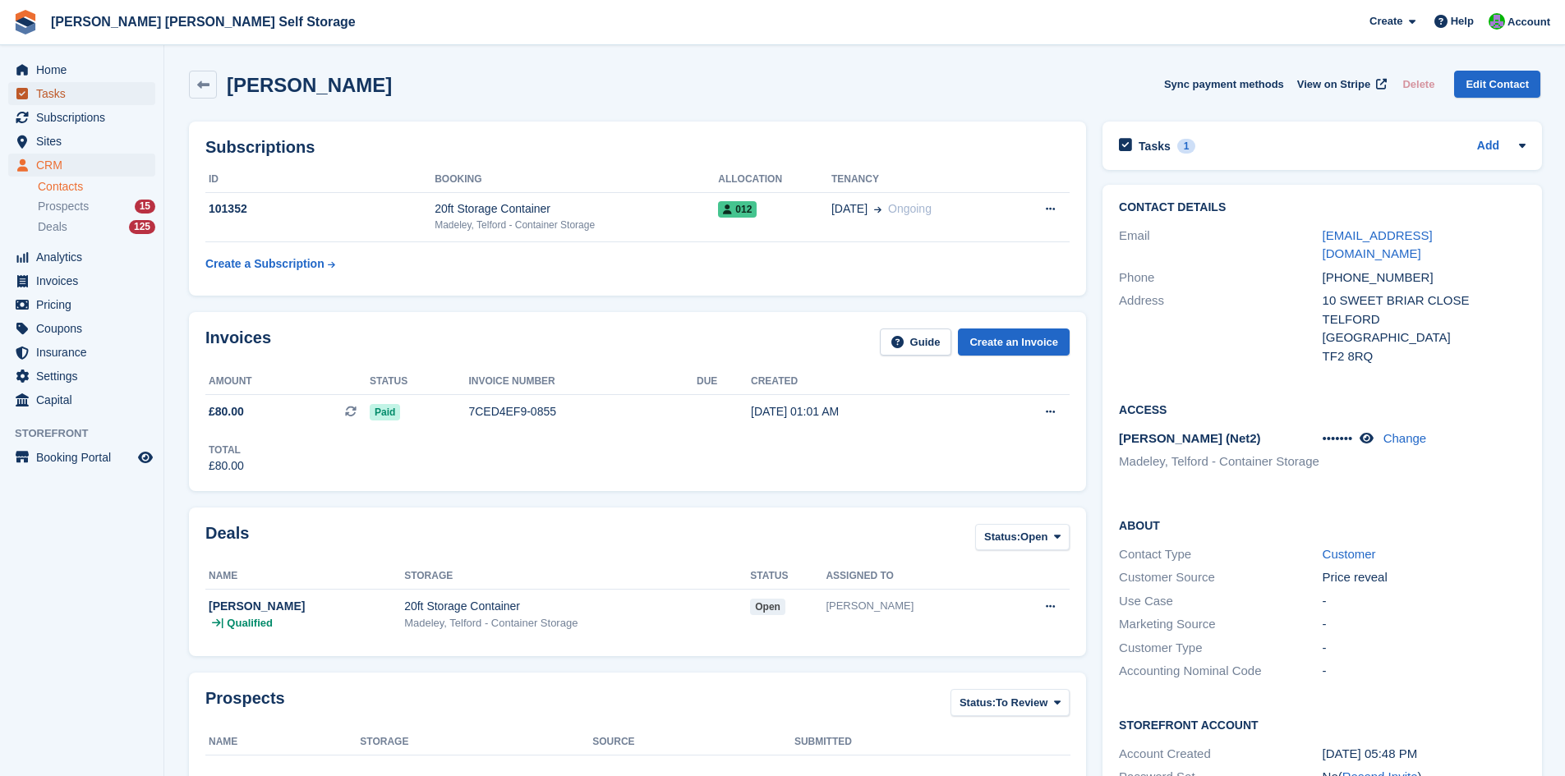
click at [46, 91] on span "Tasks" at bounding box center [85, 93] width 99 height 23
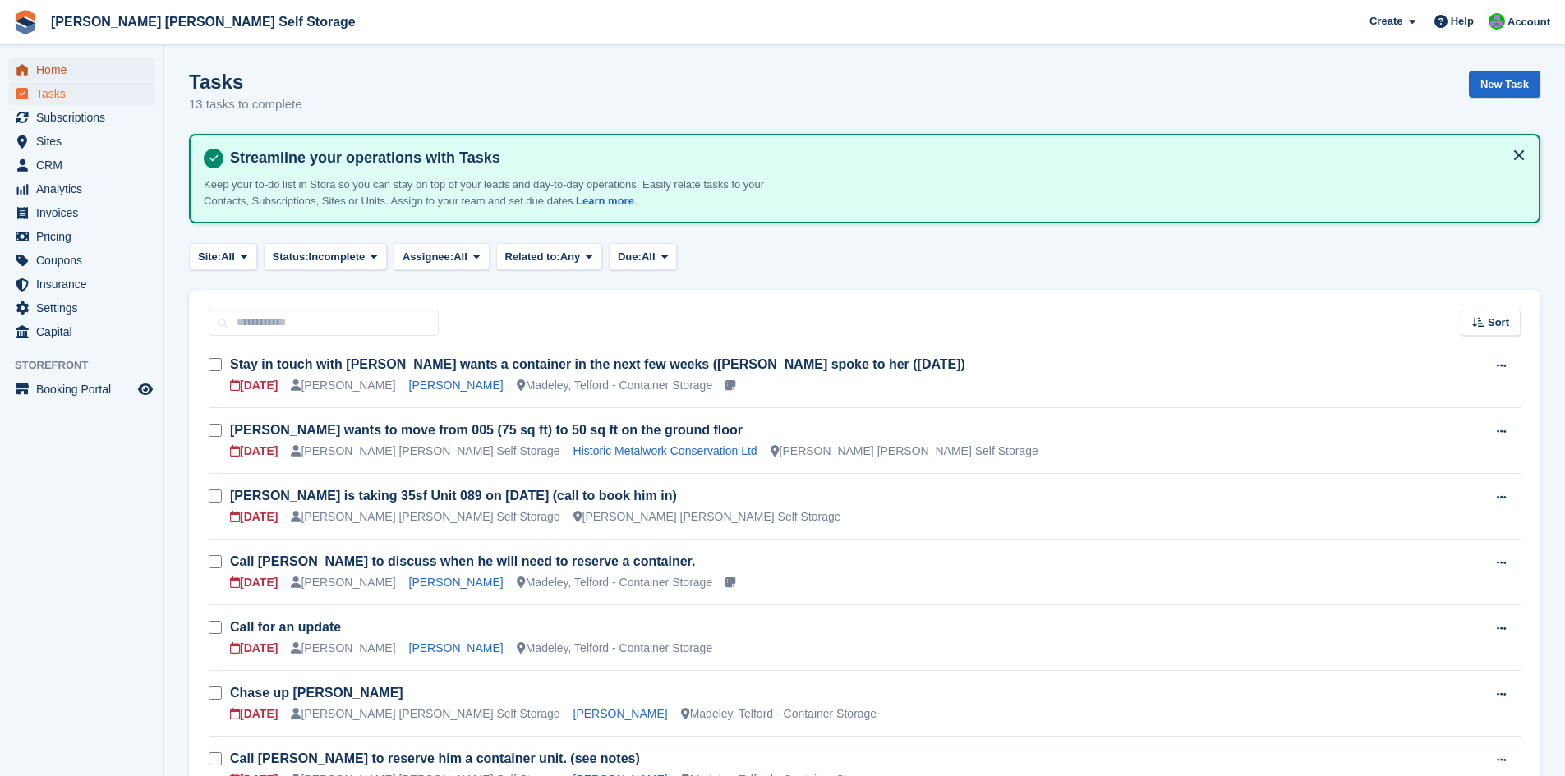
click at [60, 71] on span "Home" at bounding box center [85, 69] width 99 height 23
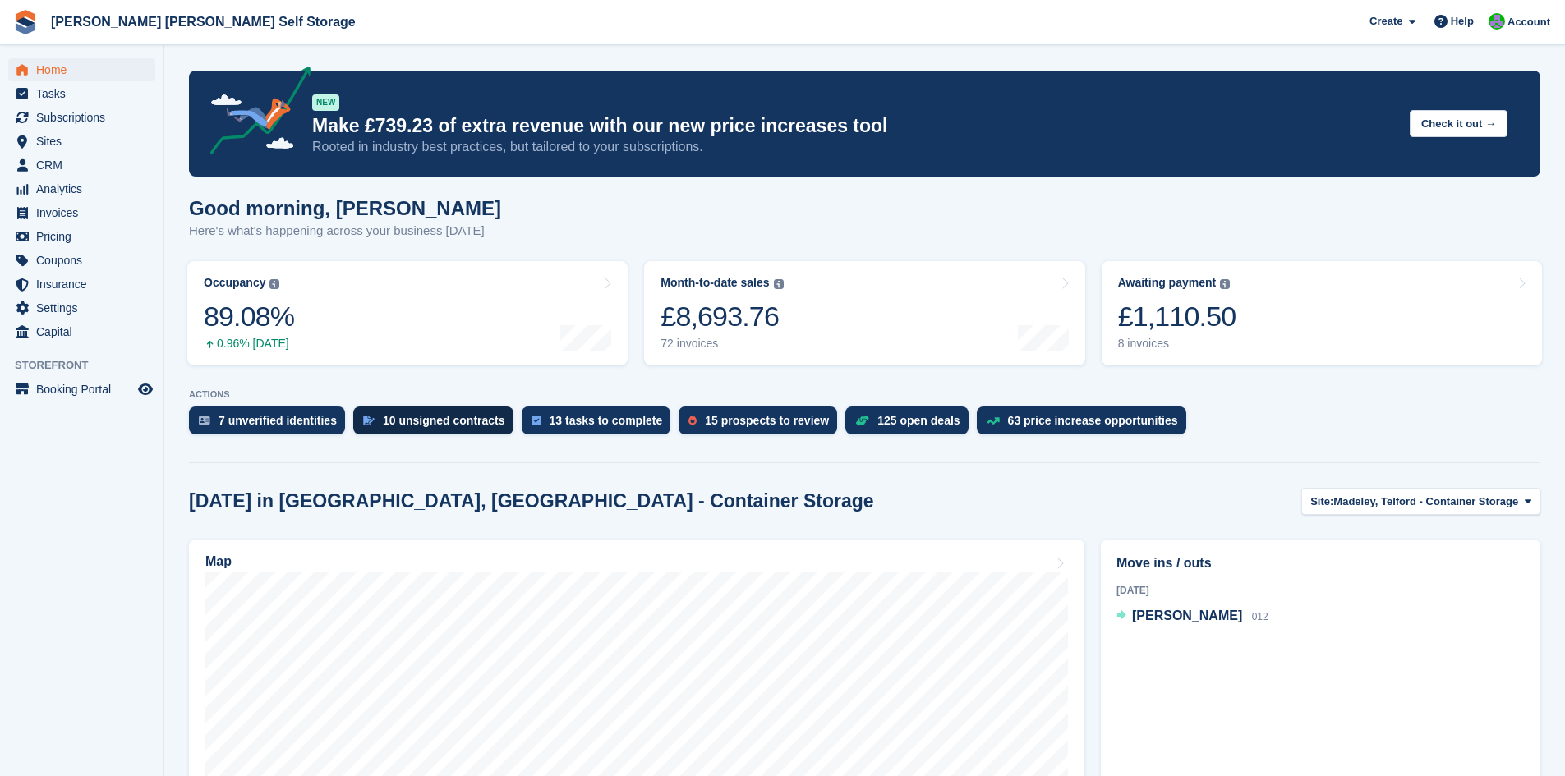
click at [448, 423] on div "10 unsigned contracts" at bounding box center [444, 420] width 122 height 13
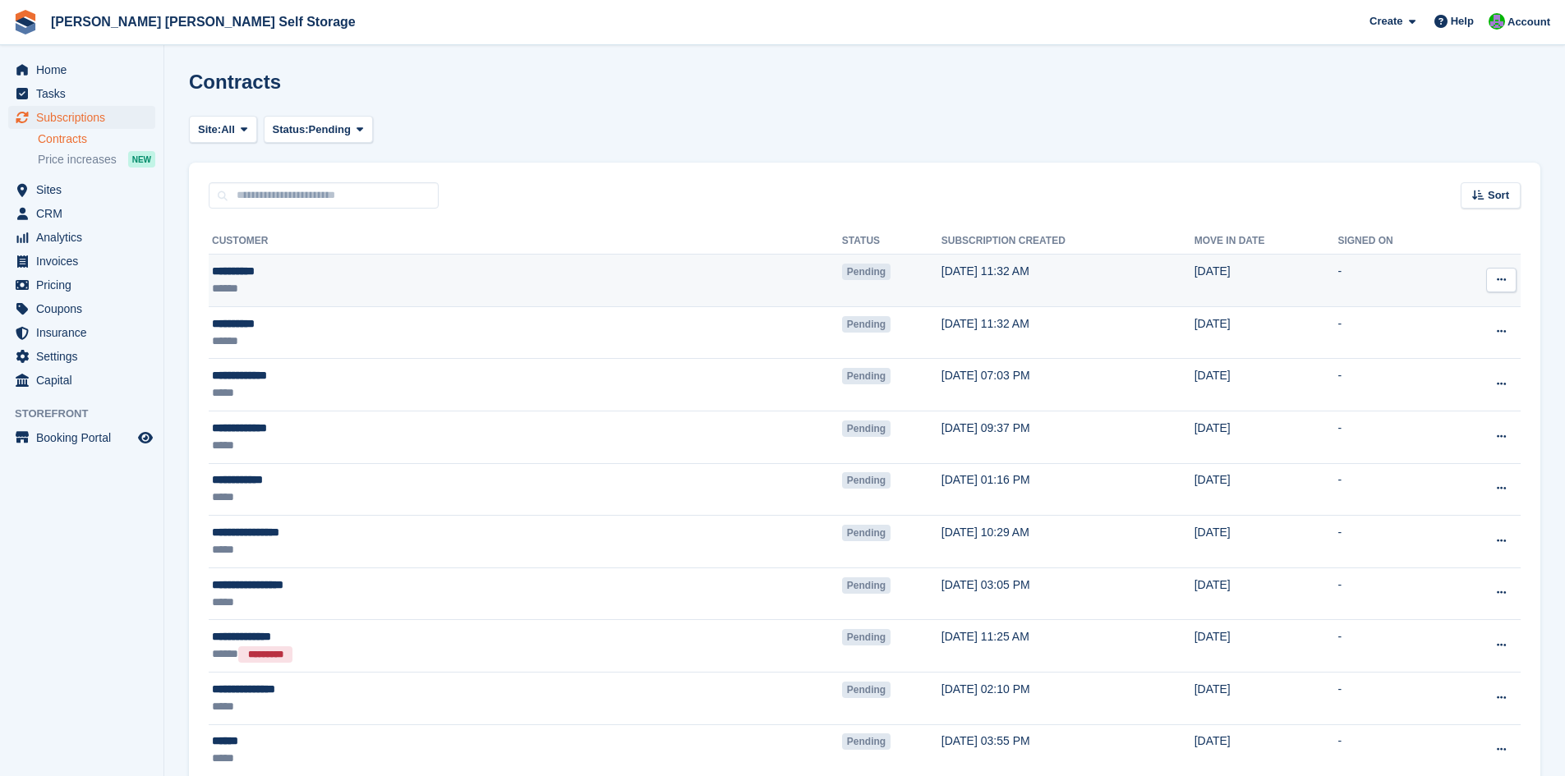
click at [1510, 280] on button at bounding box center [1501, 280] width 30 height 25
click at [267, 287] on div "******" at bounding box center [365, 288] width 307 height 17
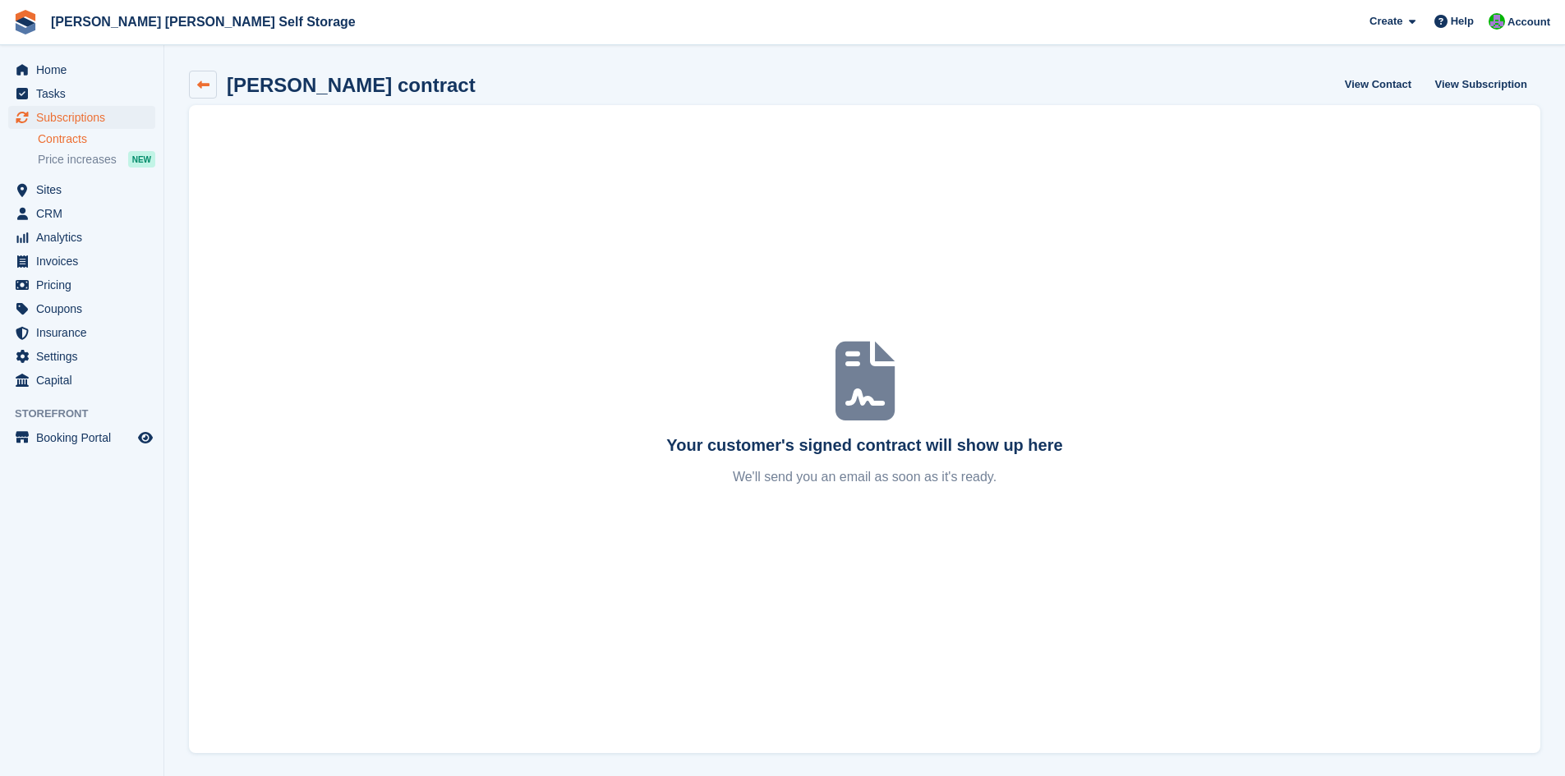
click at [200, 87] on icon at bounding box center [203, 85] width 12 height 12
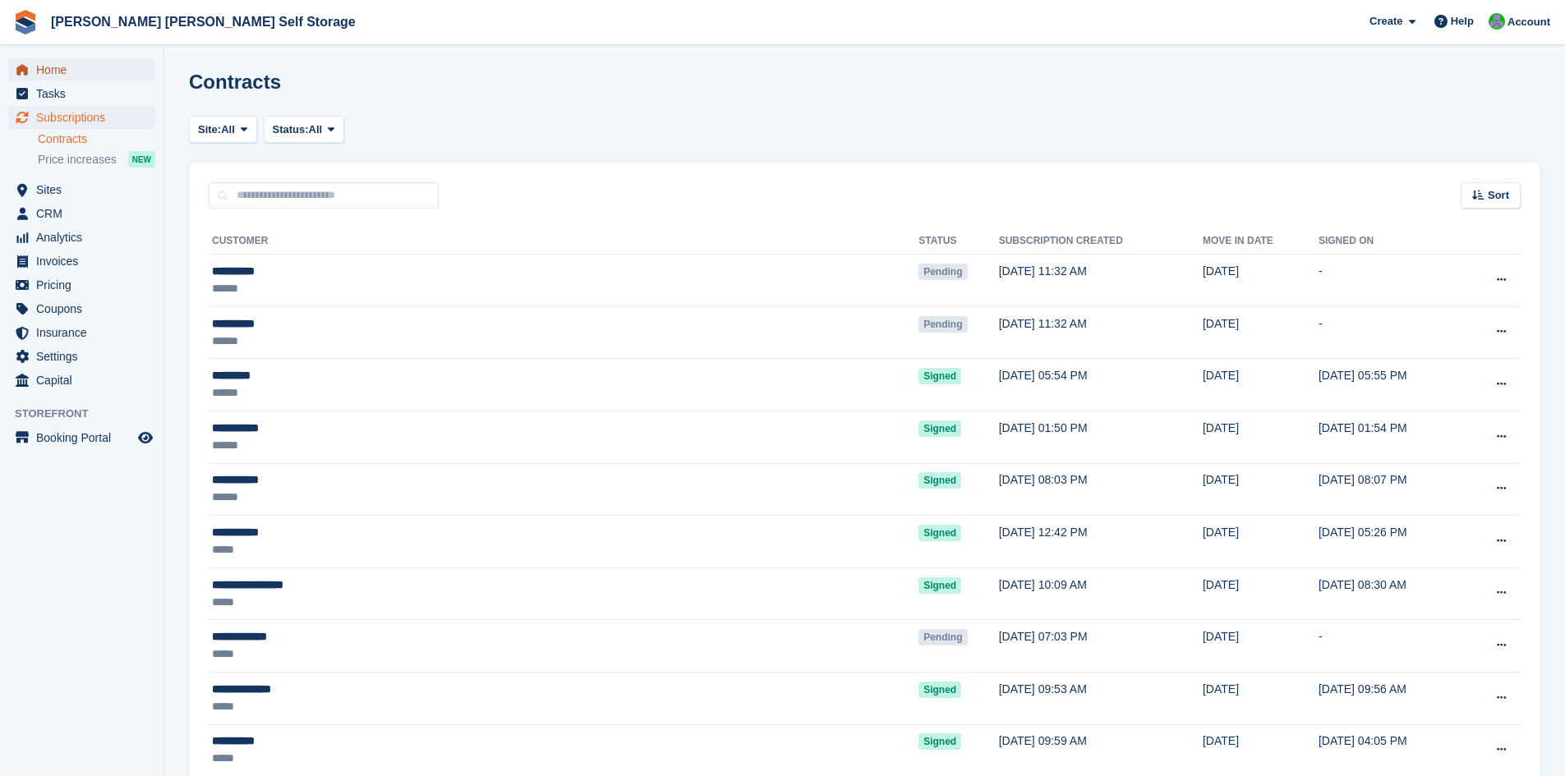
click at [46, 72] on span "Home" at bounding box center [85, 69] width 99 height 23
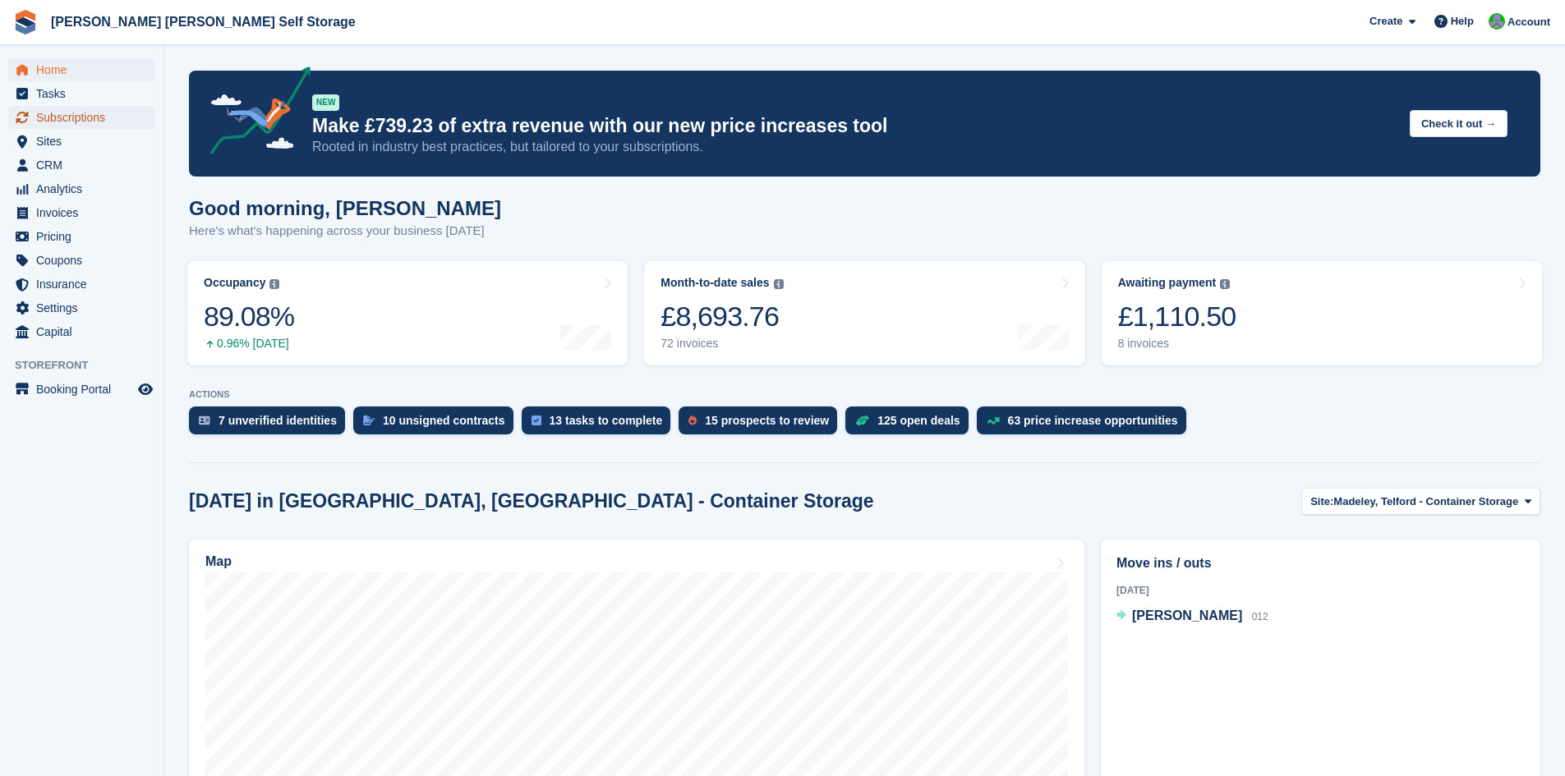
click at [72, 119] on span "Subscriptions" at bounding box center [85, 117] width 99 height 23
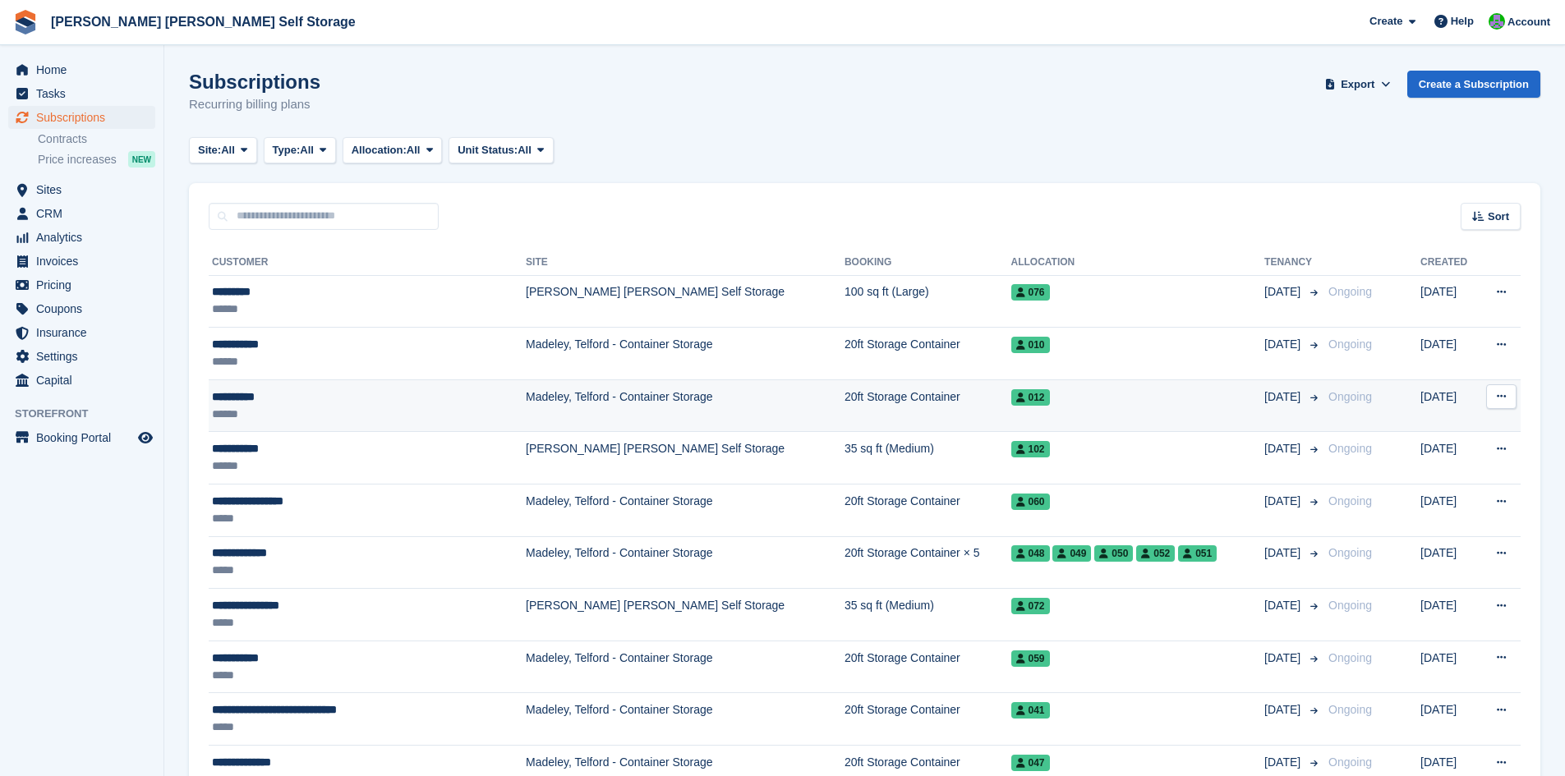
click at [255, 396] on div "**********" at bounding box center [339, 397] width 255 height 17
click at [1504, 397] on icon at bounding box center [1501, 396] width 9 height 11
click at [1422, 428] on p "View customer" at bounding box center [1437, 428] width 143 height 21
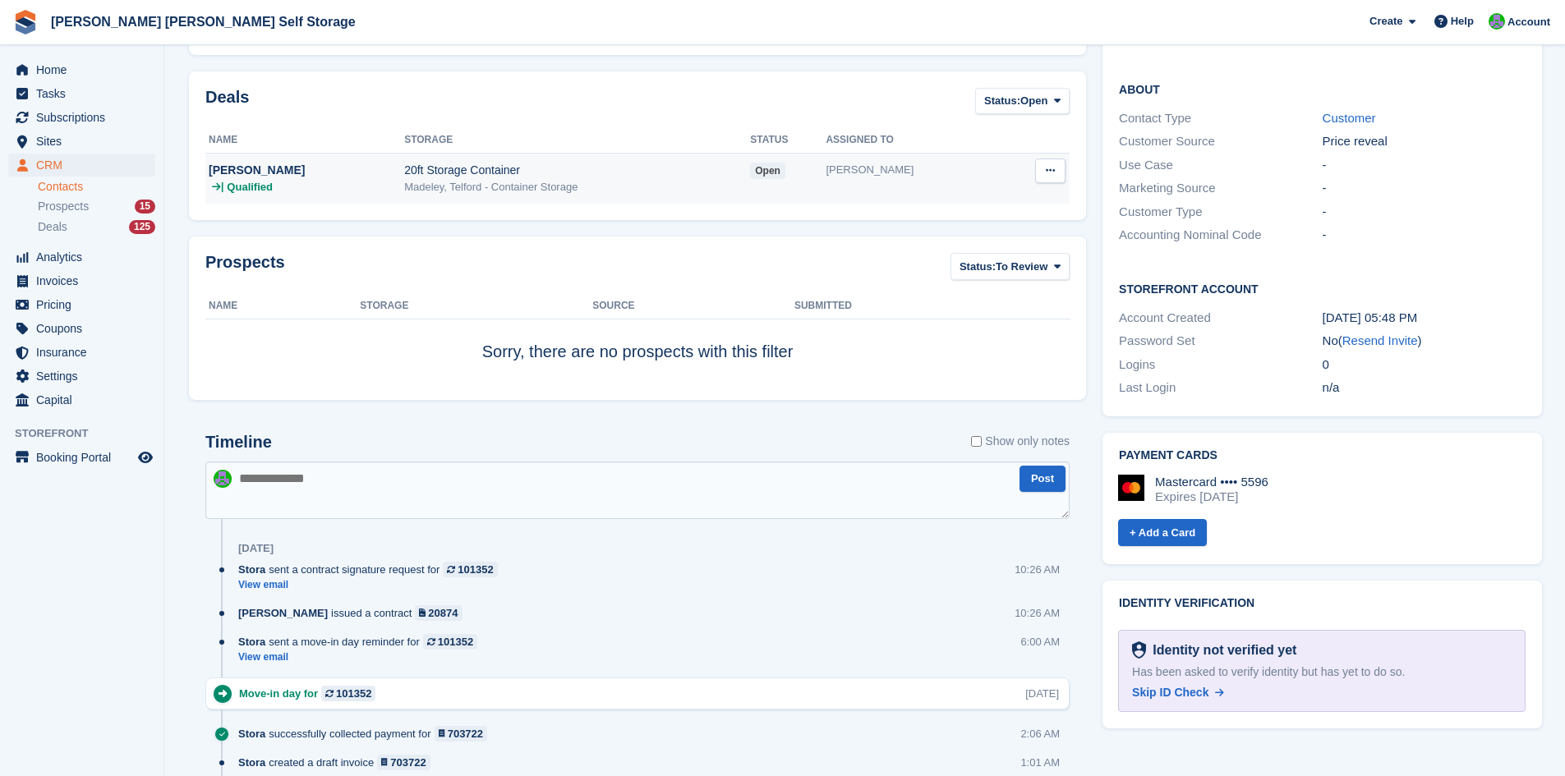
scroll to position [493, 0]
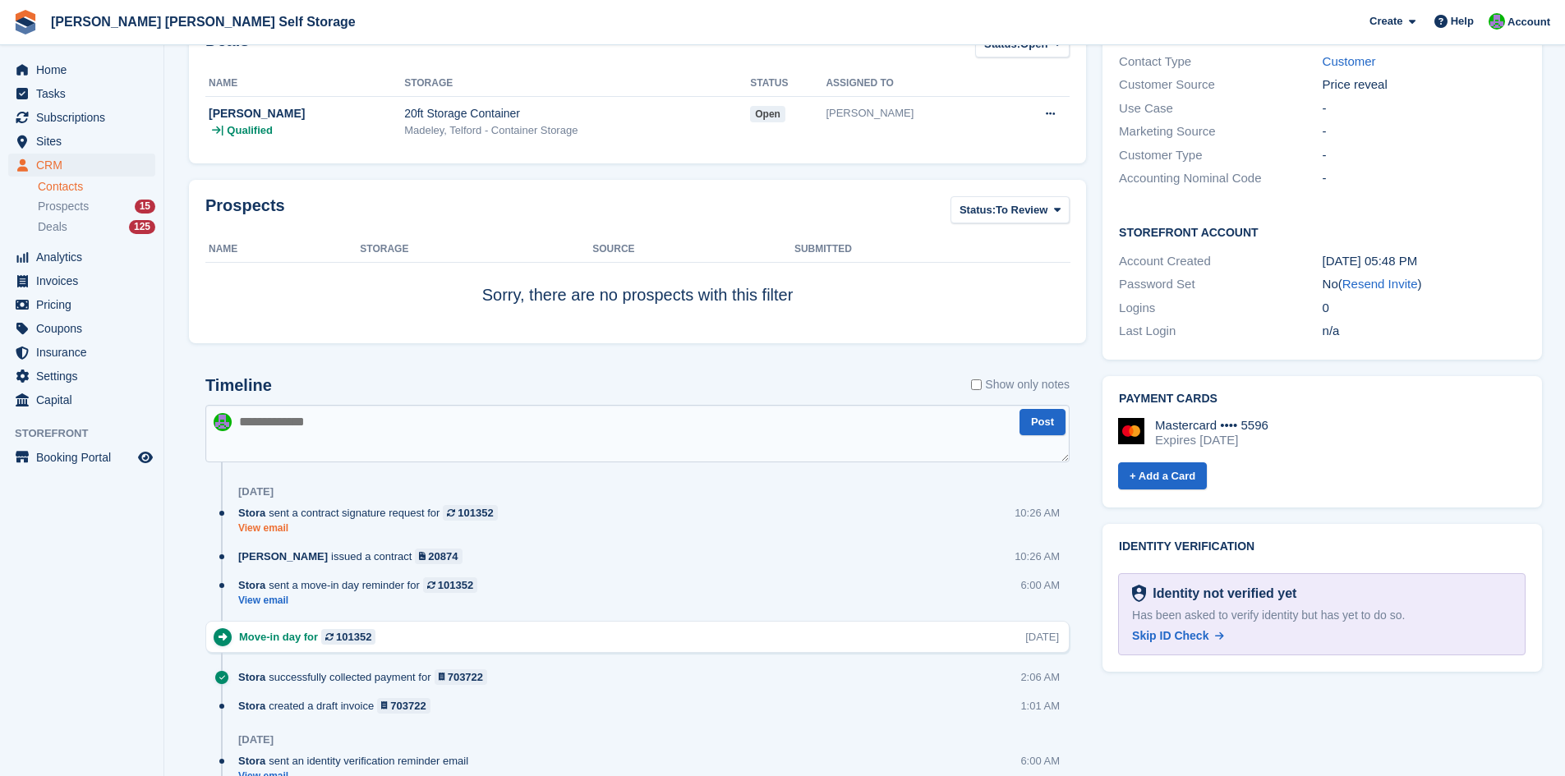
click at [263, 529] on link "View email" at bounding box center [372, 529] width 268 height 14
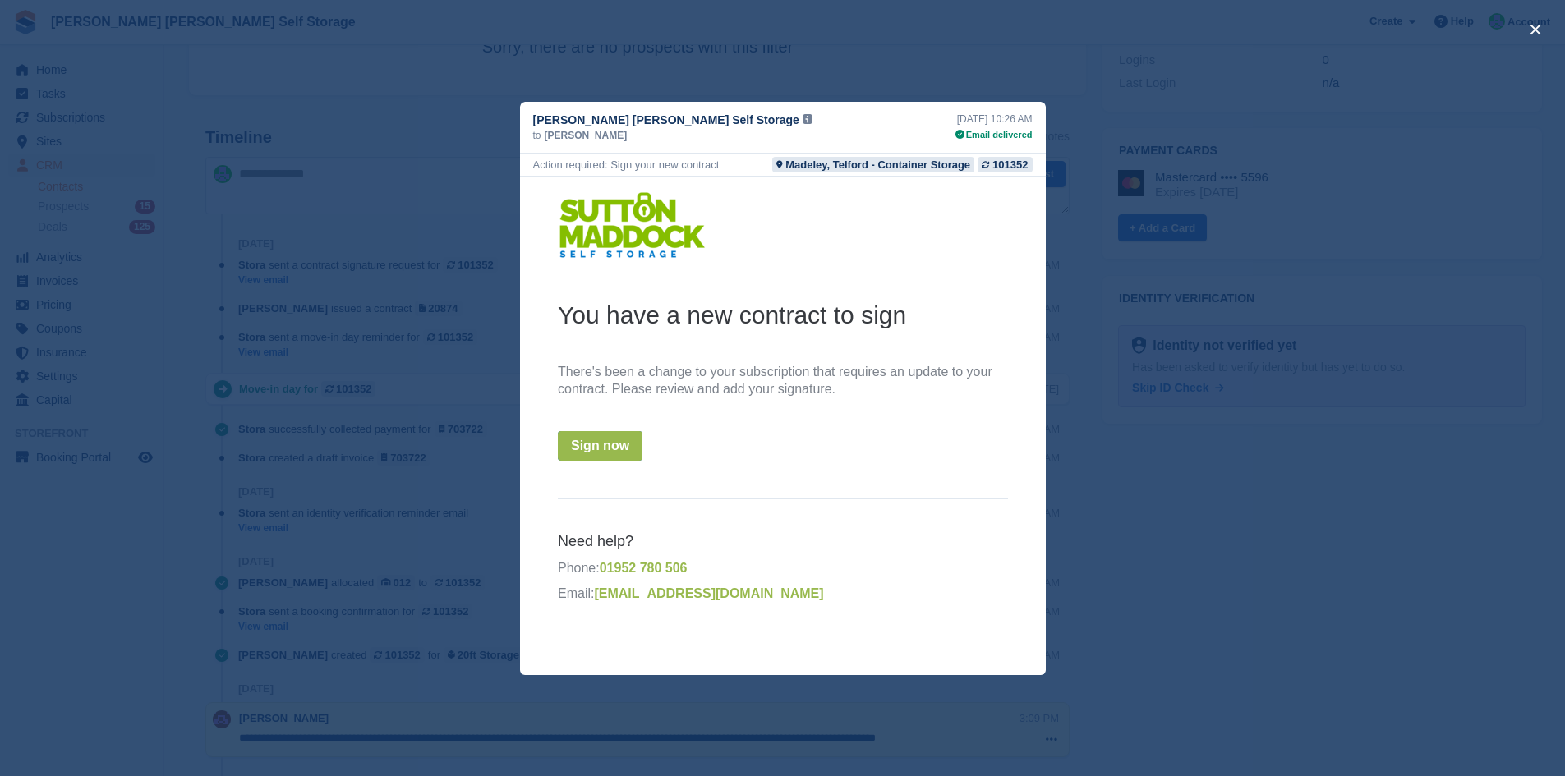
scroll to position [739, 0]
click at [442, 458] on div "close" at bounding box center [782, 388] width 1565 height 776
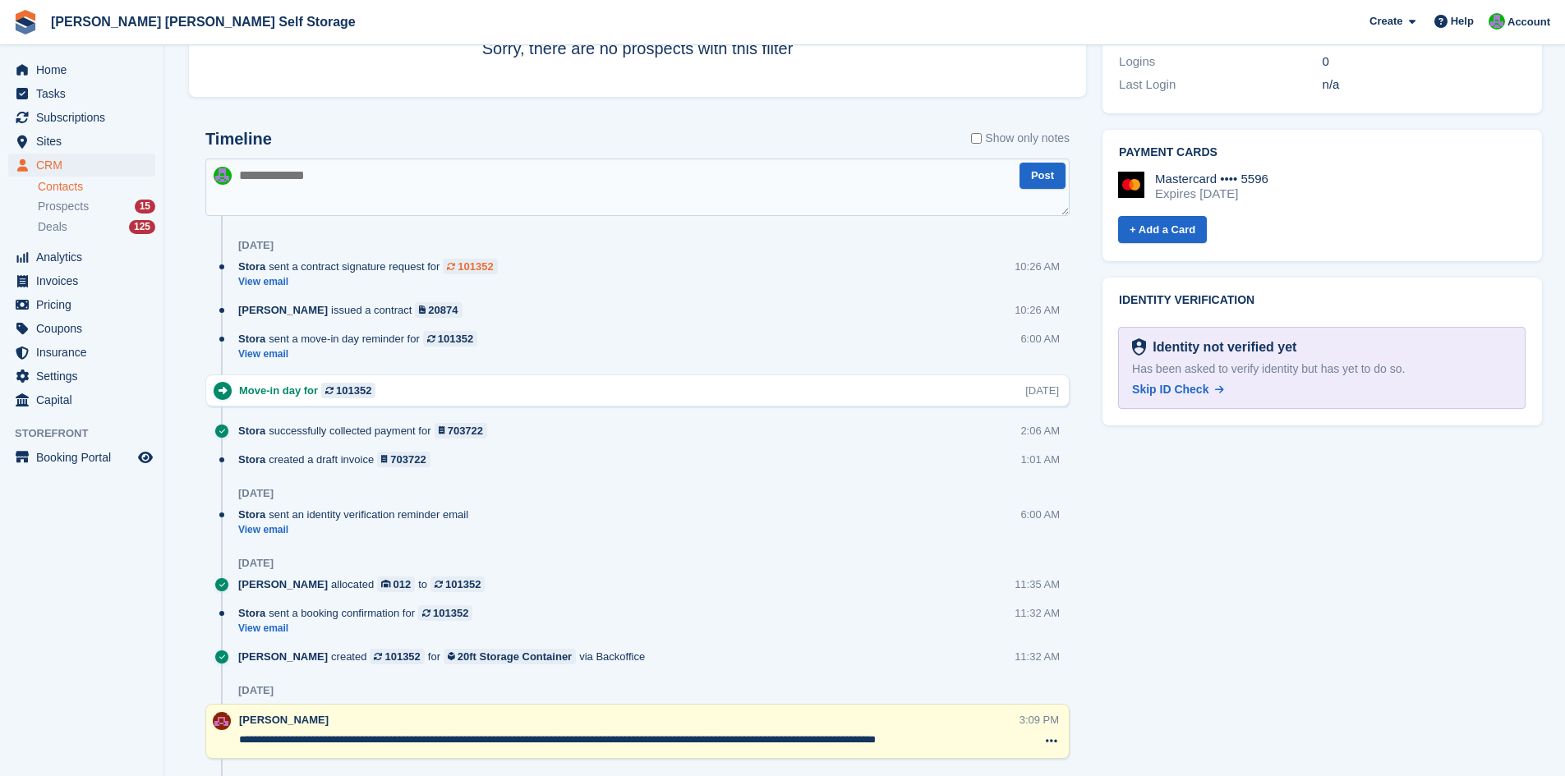
click at [471, 265] on div "101352" at bounding box center [475, 267] width 35 height 16
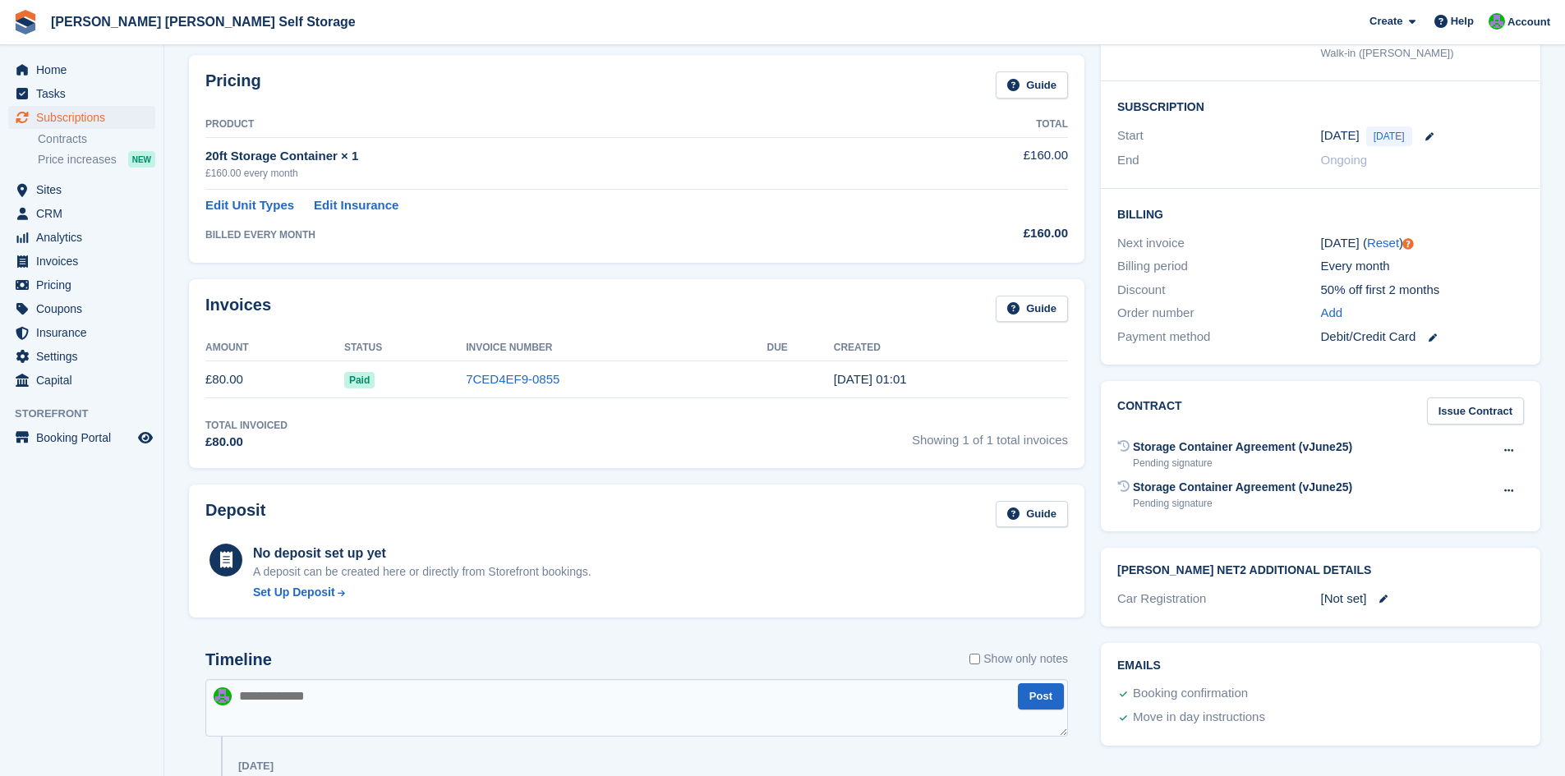
scroll to position [329, 0]
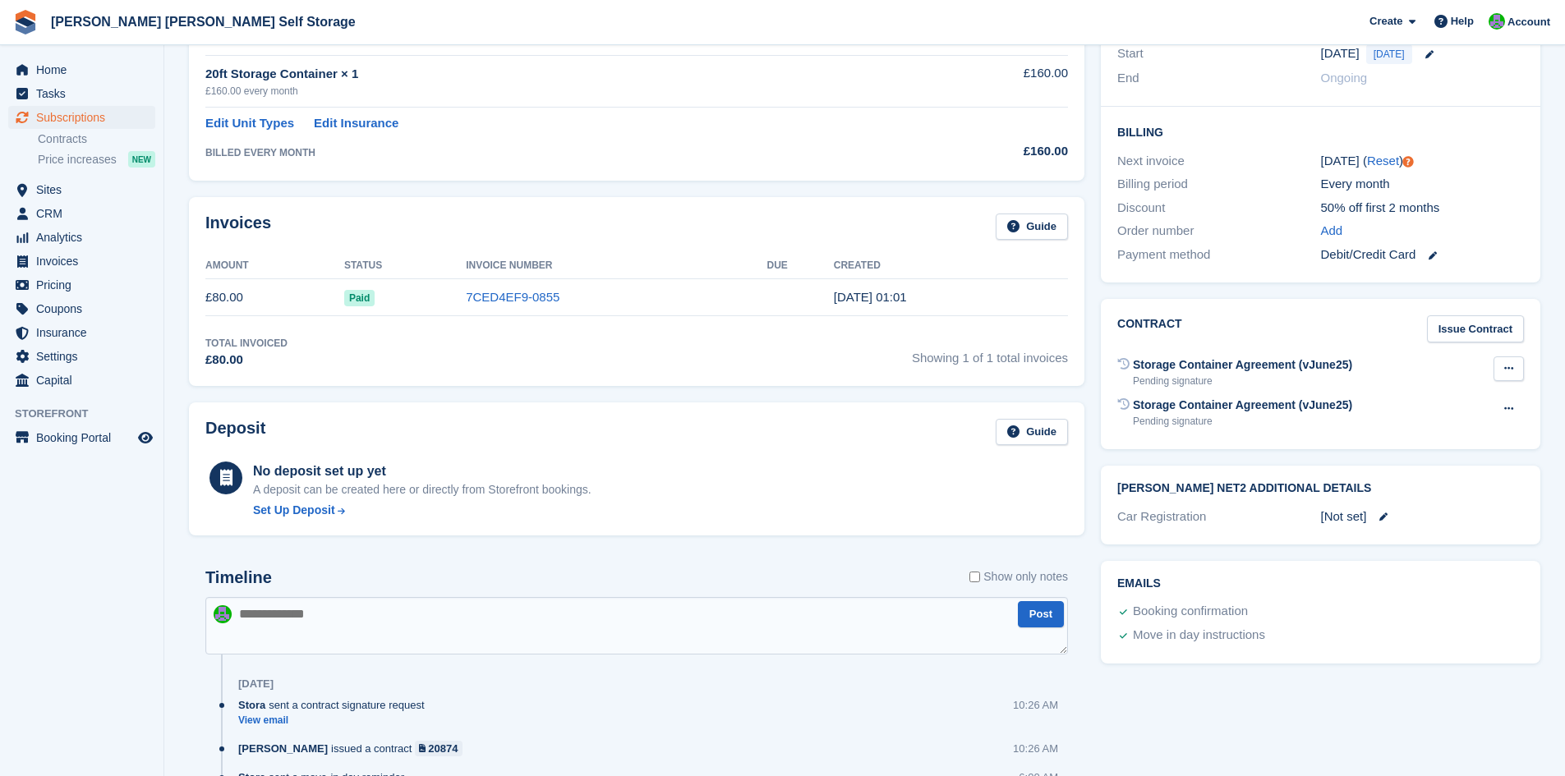
click at [1508, 366] on icon at bounding box center [1508, 368] width 9 height 11
click at [1511, 413] on icon at bounding box center [1508, 408] width 9 height 11
click at [1168, 363] on div "Storage Container Agreement (vJune25)" at bounding box center [1242, 364] width 219 height 17
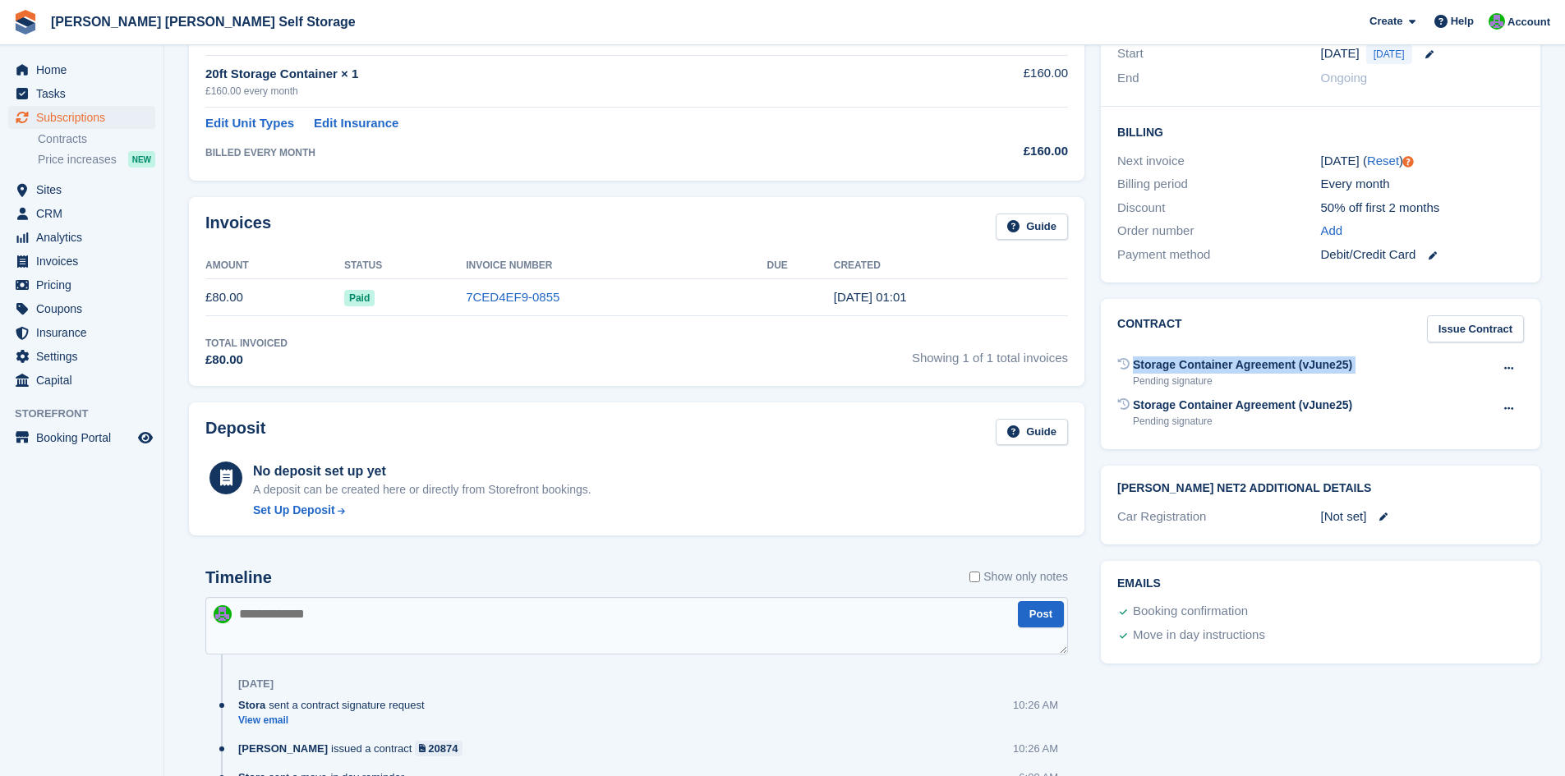
click at [1168, 363] on div "Storage Container Agreement (vJune25)" at bounding box center [1242, 364] width 219 height 17
click at [1216, 363] on div "Storage Container Agreement (vJune25)" at bounding box center [1242, 364] width 219 height 17
click at [1165, 390] on div "Storage Container Agreement (vJune25) Pending signature Void contract" at bounding box center [1320, 372] width 407 height 40
click at [1124, 365] on icon at bounding box center [1123, 363] width 11 height 11
click at [67, 138] on link "Contracts" at bounding box center [96, 139] width 117 height 16
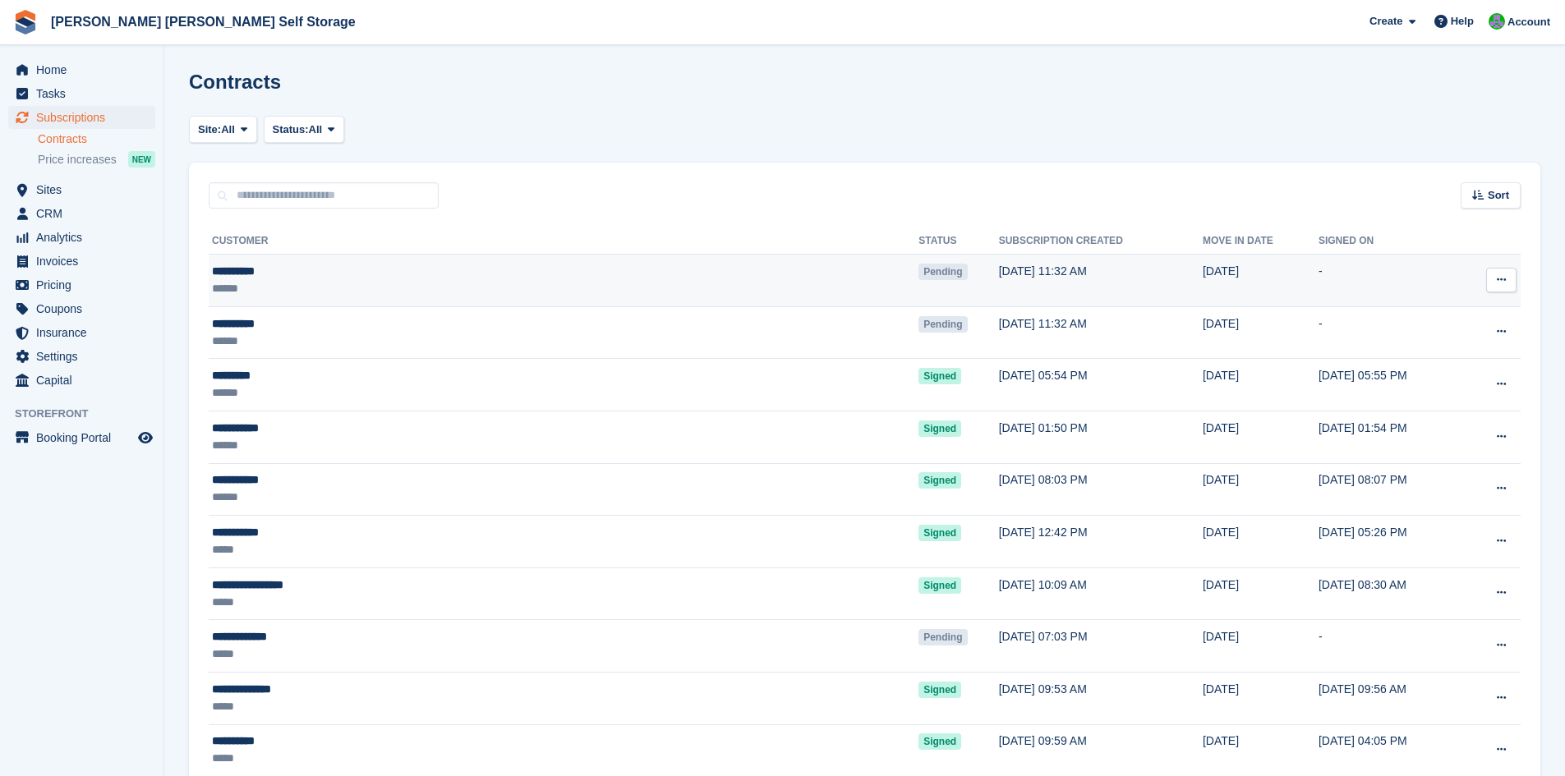
click at [1509, 276] on button at bounding box center [1501, 280] width 30 height 25
click at [1421, 333] on p "View subscription" at bounding box center [1437, 333] width 143 height 21
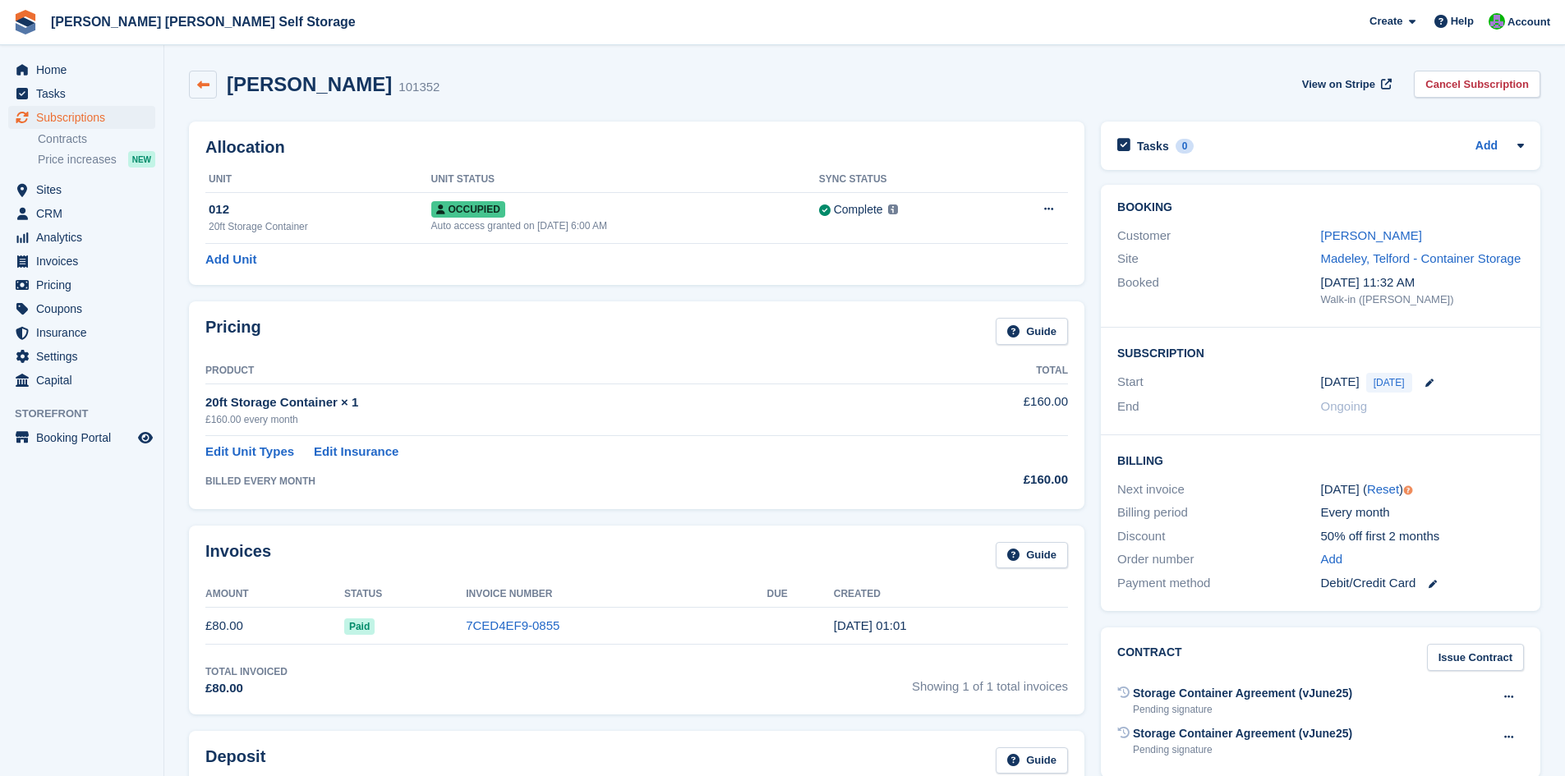
click at [200, 85] on icon at bounding box center [203, 85] width 12 height 12
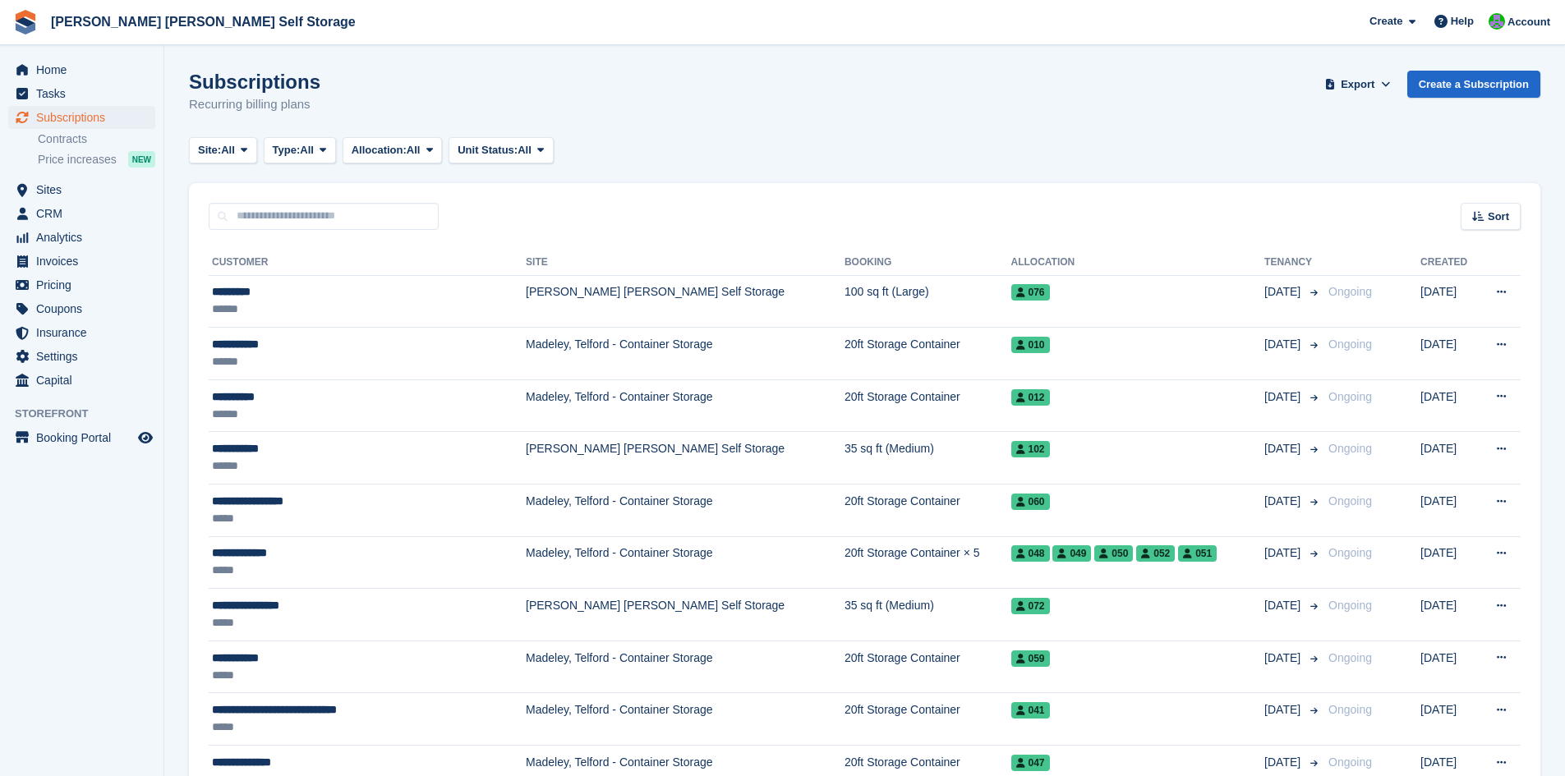
click at [674, 117] on div "Subscriptions Recurring billing plans Export Export Subscriptions Export a CSV …" at bounding box center [864, 102] width 1351 height 63
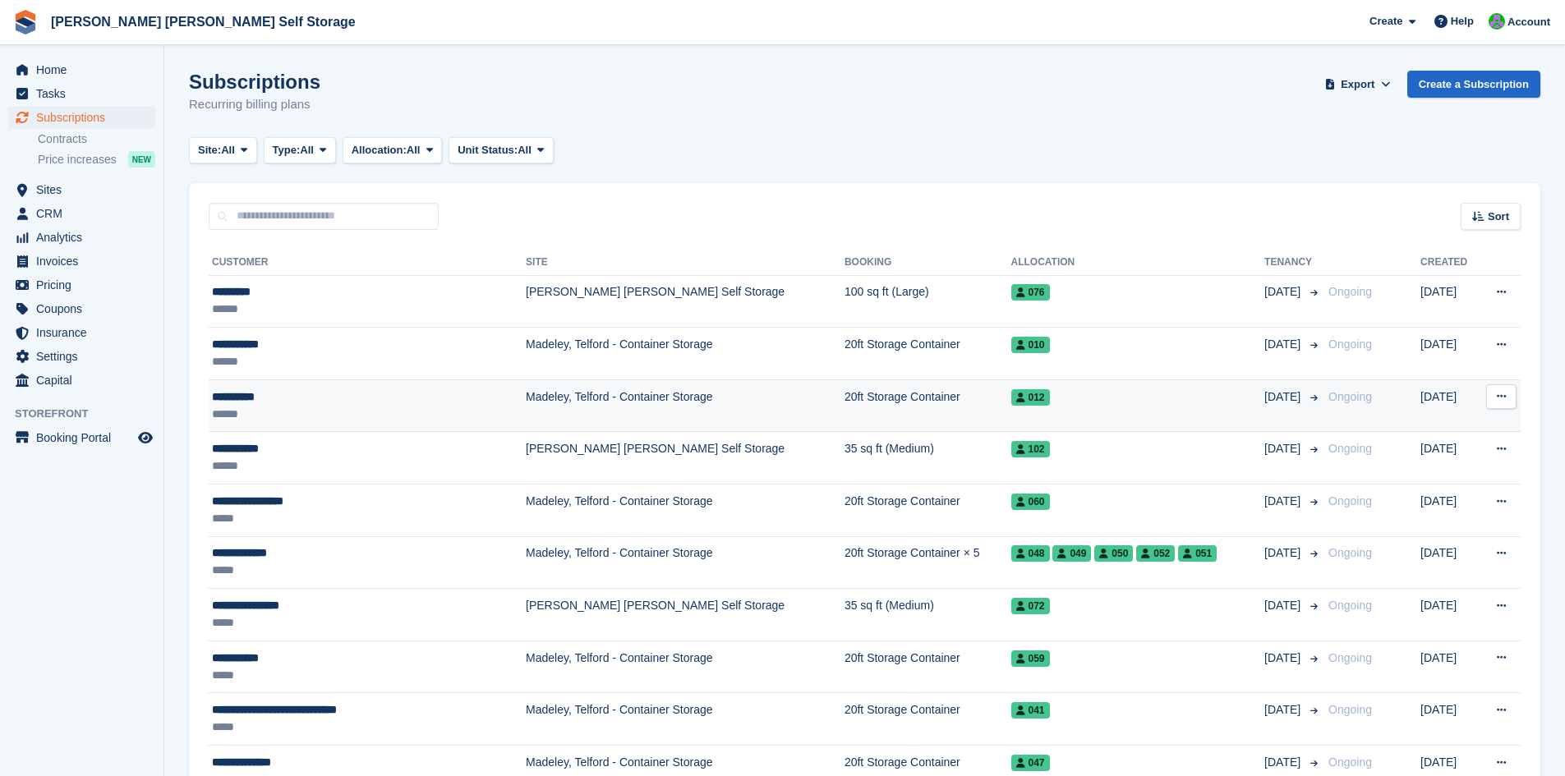
click at [232, 399] on div "**********" at bounding box center [339, 397] width 255 height 17
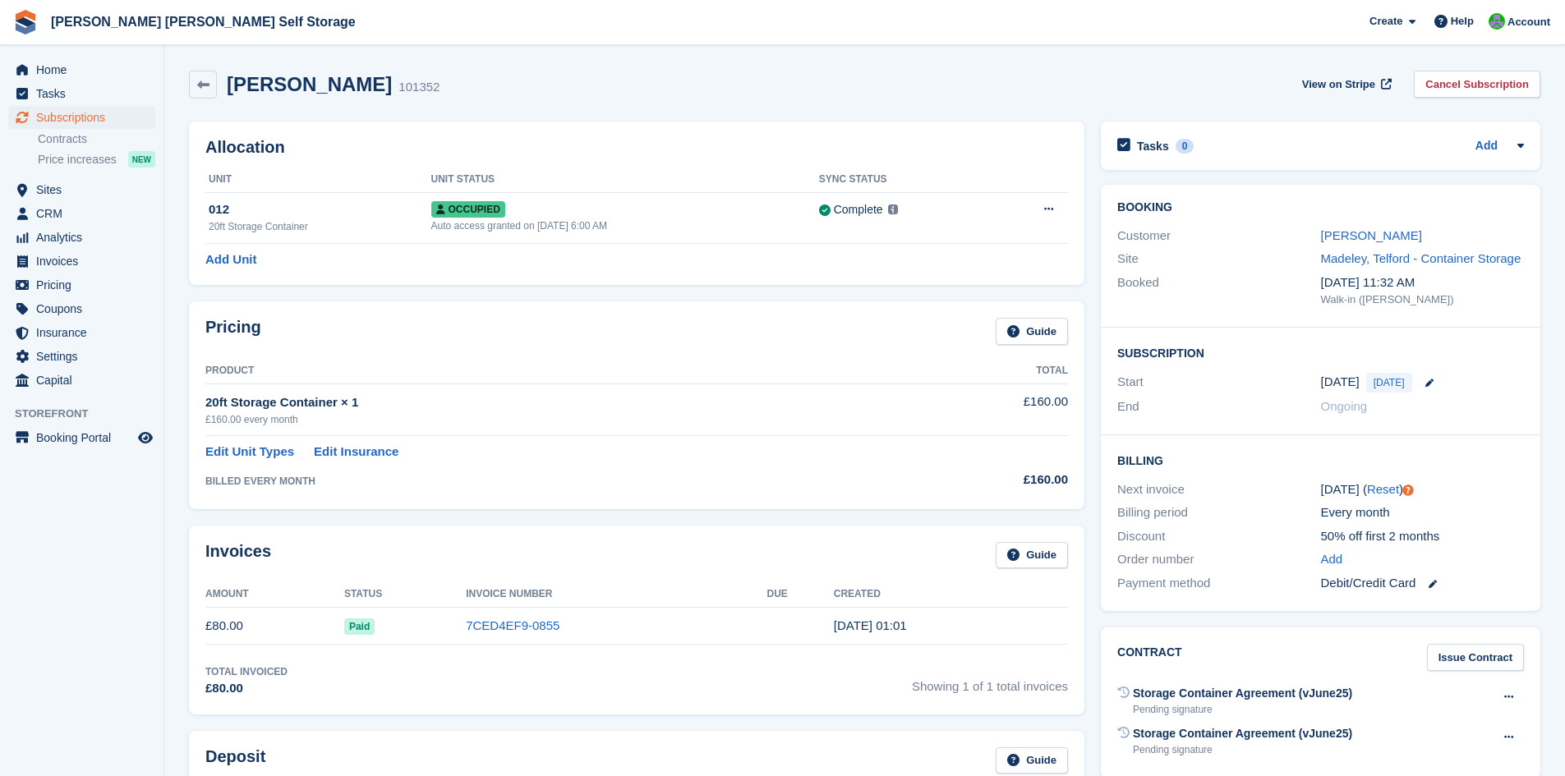
click at [412, 88] on div "[PERSON_NAME] 101352 View on Stripe Cancel Subscription" at bounding box center [864, 85] width 1351 height 28
click at [154, 522] on aside "Home Tasks Subscriptions Subscriptions Subscriptions Contracts Price increases …" at bounding box center [81, 392] width 163 height 694
click at [1350, 236] on link "[PERSON_NAME]" at bounding box center [1371, 235] width 101 height 14
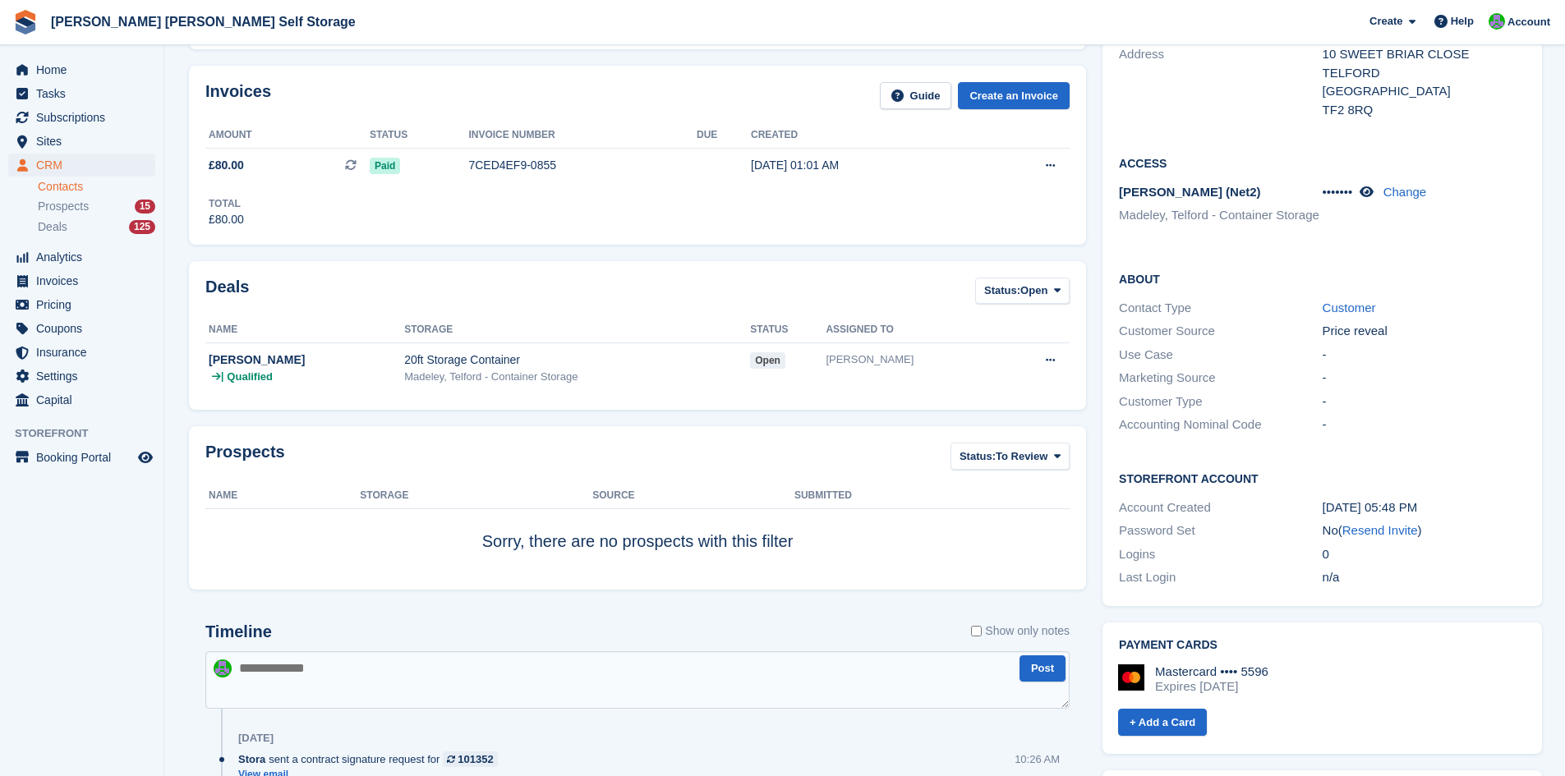
scroll to position [329, 0]
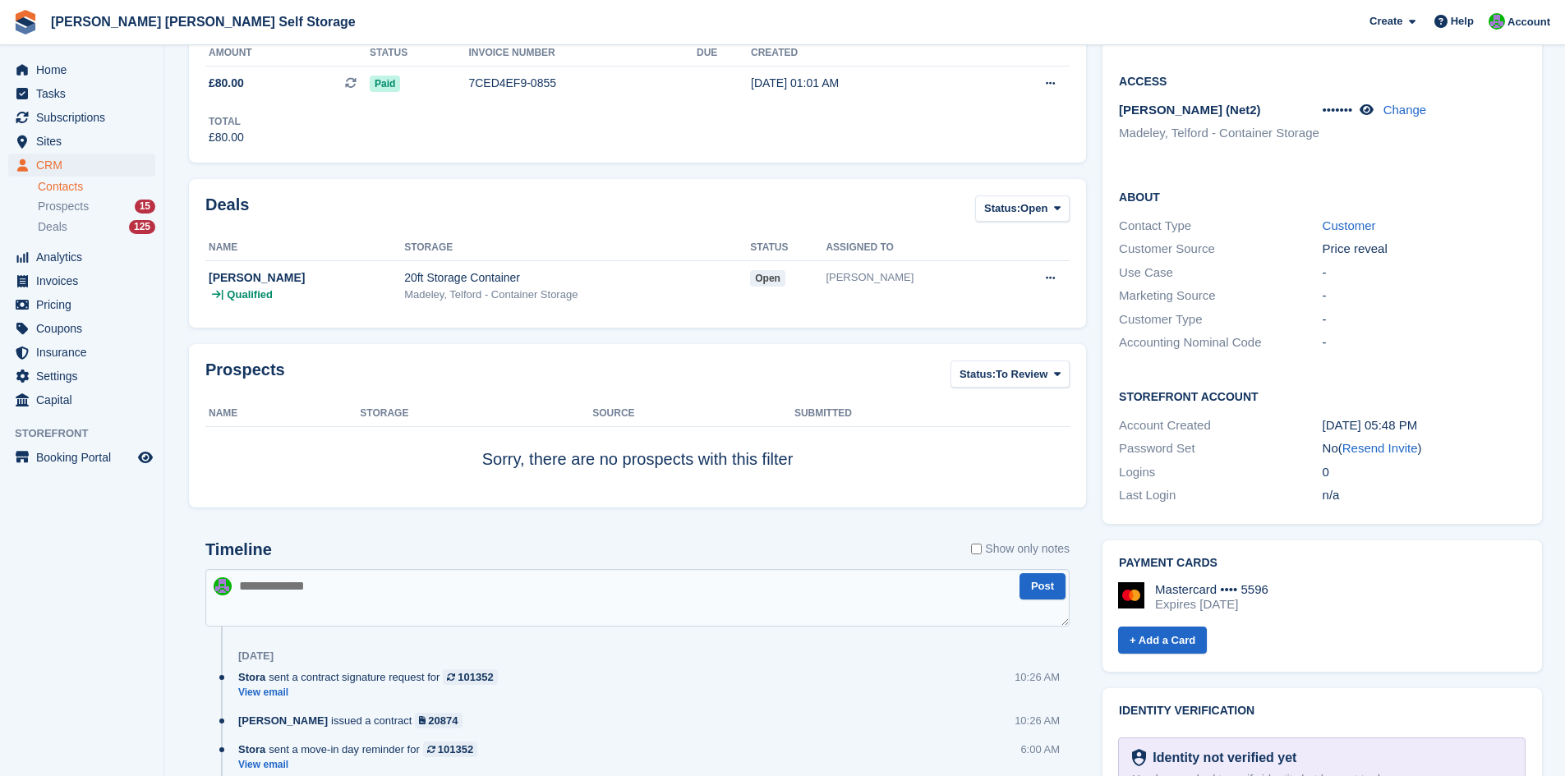
drag, startPoint x: 1322, startPoint y: 407, endPoint x: 1415, endPoint y: 407, distance: 93.6
click at [1415, 416] on div "13 Jul, 05:48 PM" at bounding box center [1423, 425] width 203 height 19
click at [1442, 416] on div "13 Jul, 05:48 PM" at bounding box center [1423, 425] width 203 height 19
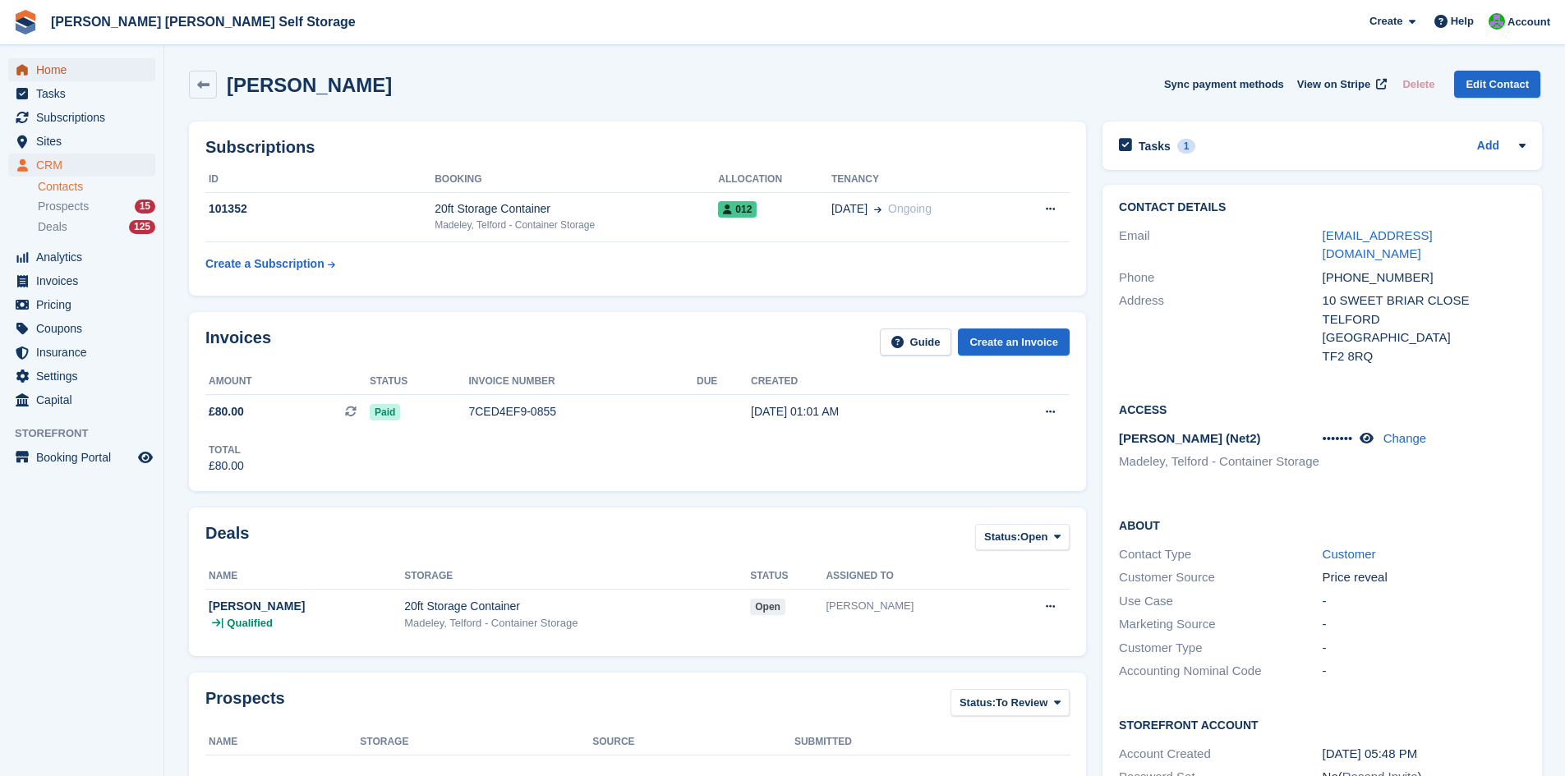
click at [47, 68] on span "Home" at bounding box center [85, 69] width 99 height 23
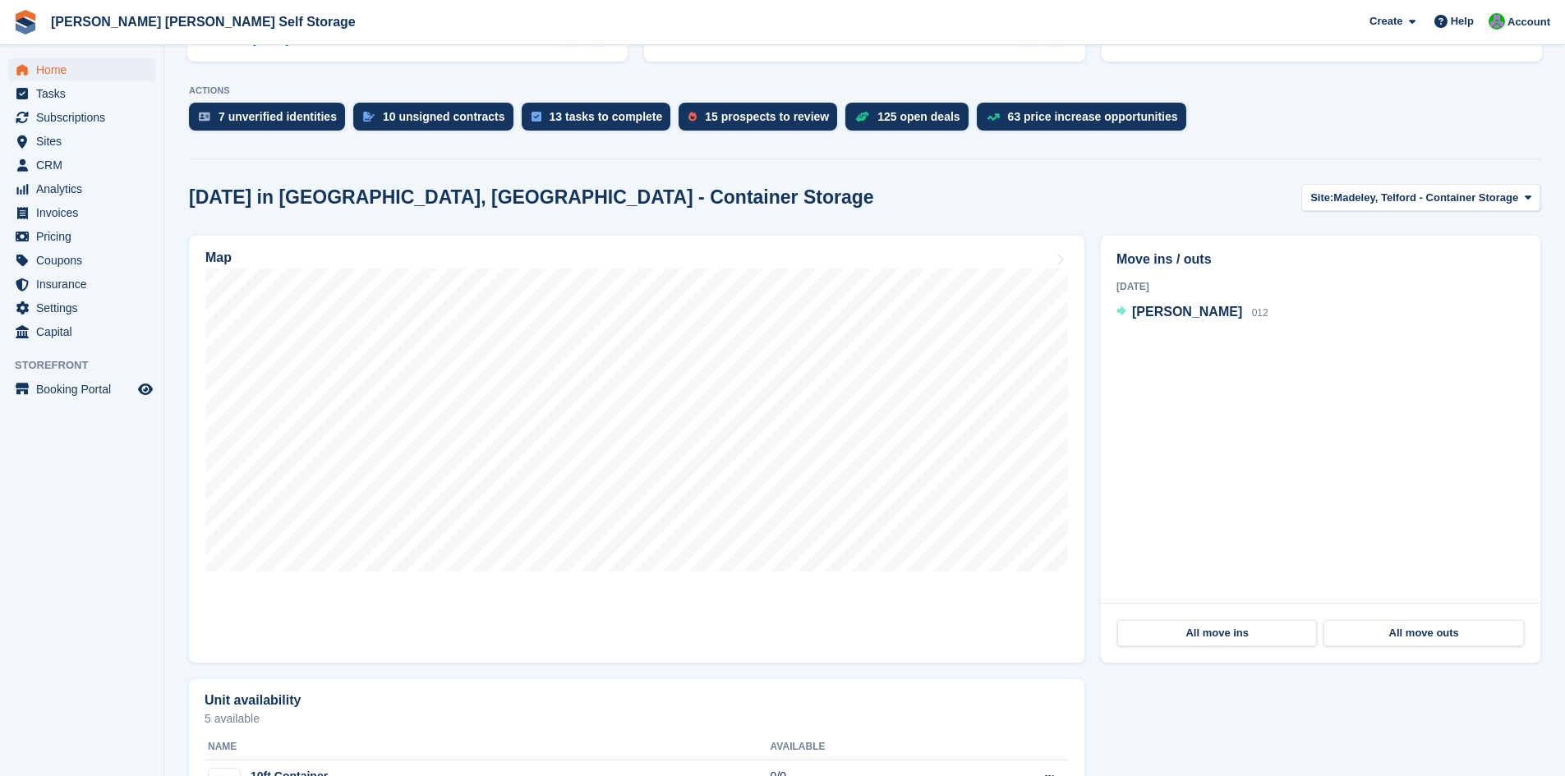
scroll to position [342, 0]
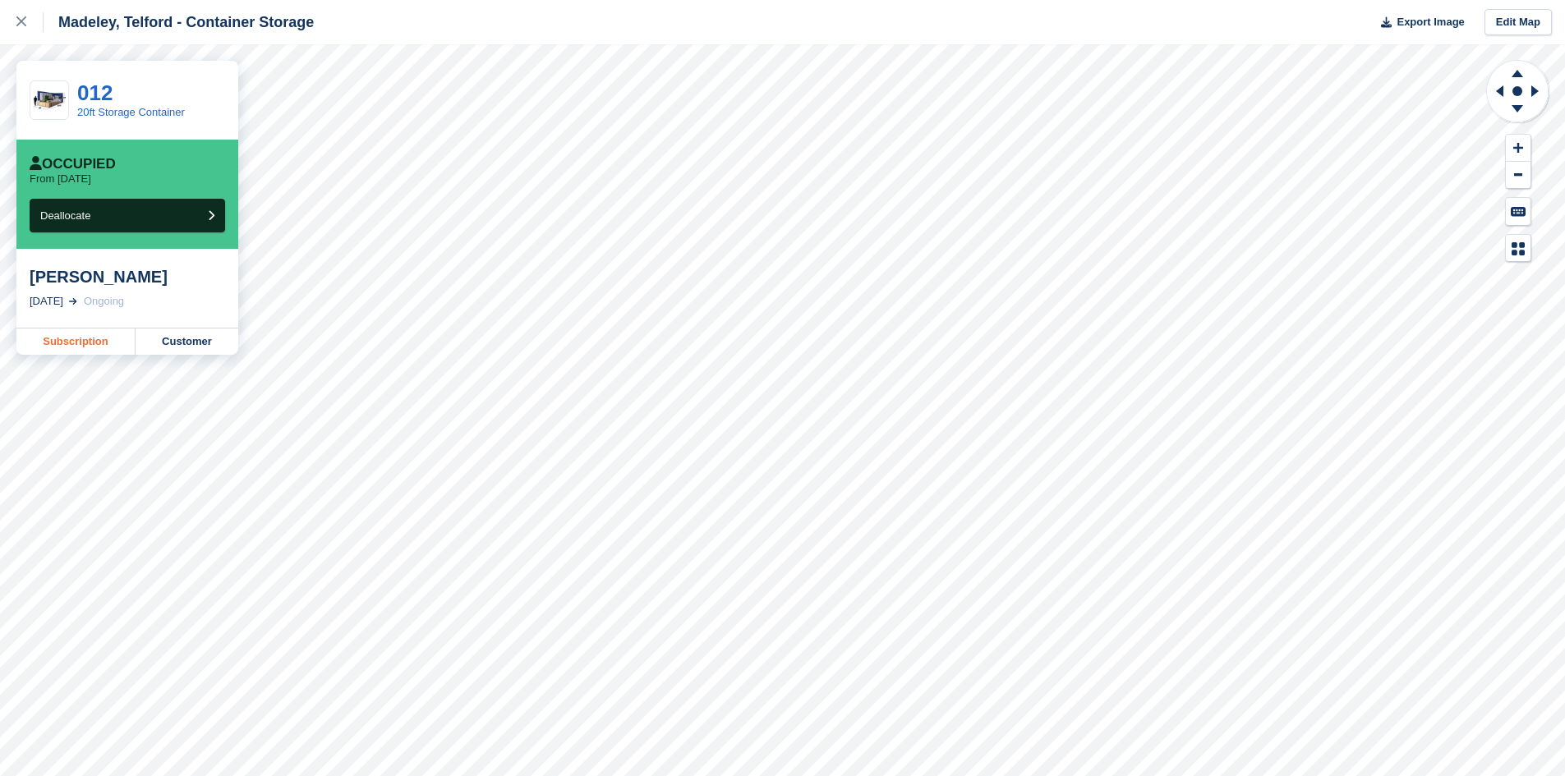
click at [72, 347] on link "Subscription" at bounding box center [75, 342] width 119 height 26
